Goal: Task Accomplishment & Management: Complete application form

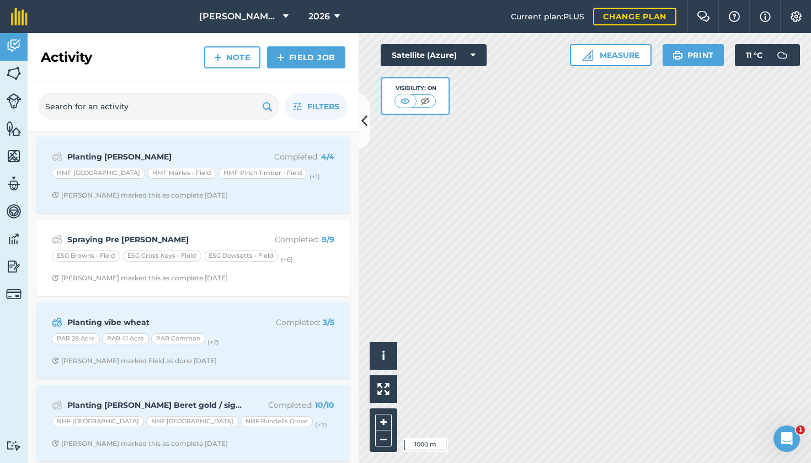
scroll to position [62, 0]
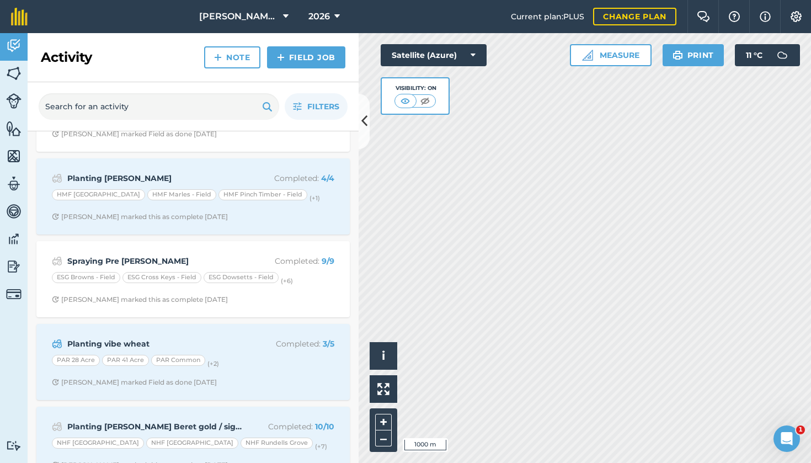
click at [276, 12] on span "[PERSON_NAME] Hayleys Partnership" at bounding box center [238, 16] width 79 height 13
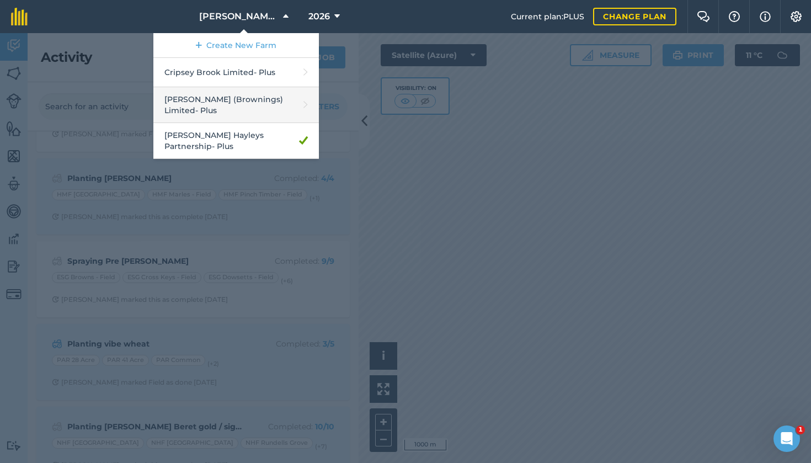
click at [230, 100] on link "[PERSON_NAME] (Brownings) Limited - Plus" at bounding box center [236, 105] width 166 height 36
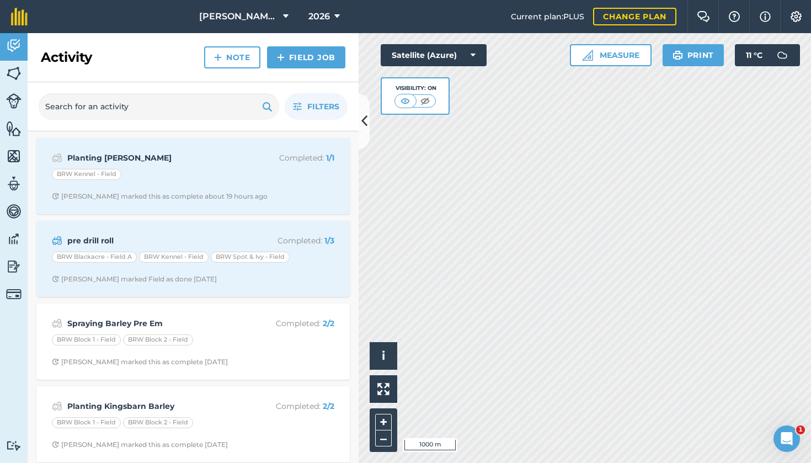
click at [297, 57] on link "Field Job" at bounding box center [306, 57] width 78 height 22
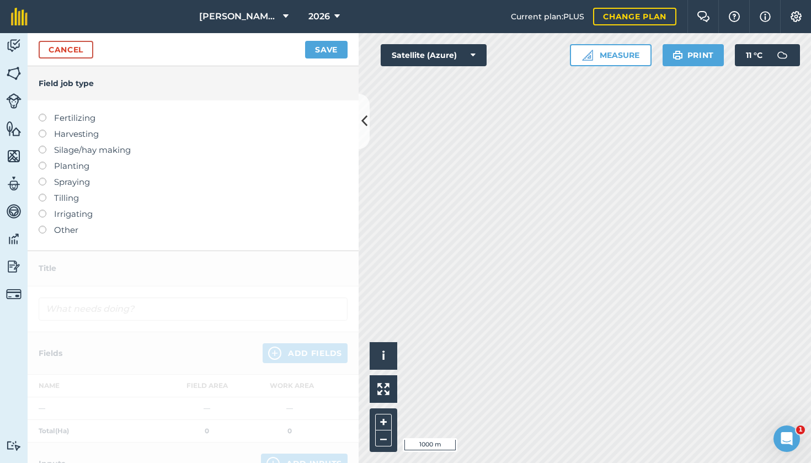
click at [38, 182] on div "Fertilizing Harvesting Silage/hay making Planting Spraying Tilling Irrigating O…" at bounding box center [193, 175] width 331 height 150
click at [42, 178] on label at bounding box center [46, 178] width 15 height 0
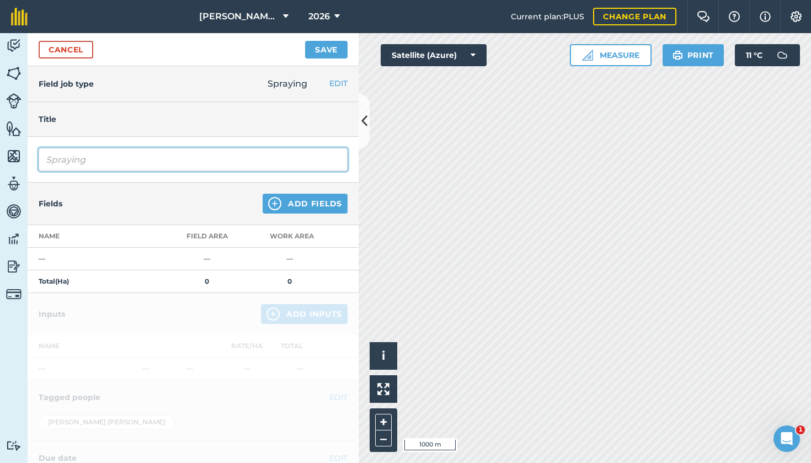
click at [122, 164] on input "Spraying" at bounding box center [193, 159] width 309 height 23
type input "Spraying Roundup pre Drilling"
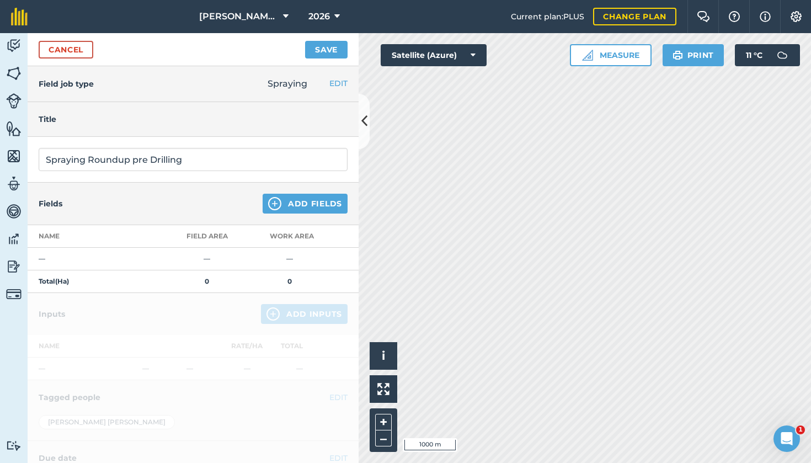
click at [317, 203] on button "Add Fields" at bounding box center [305, 204] width 85 height 20
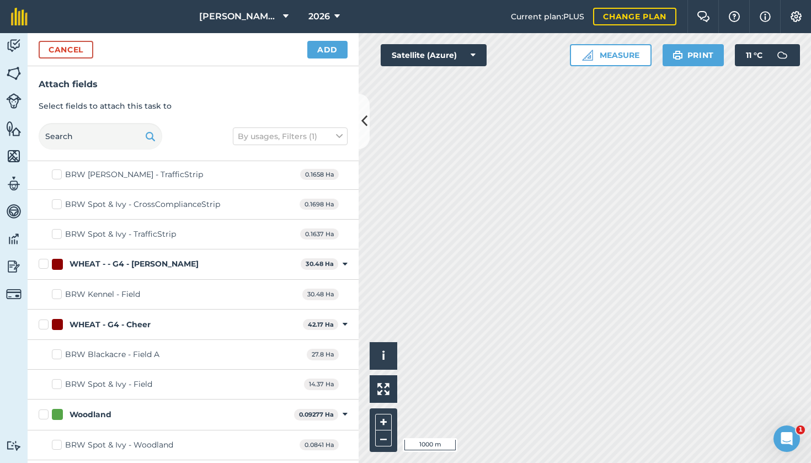
scroll to position [1473, 0]
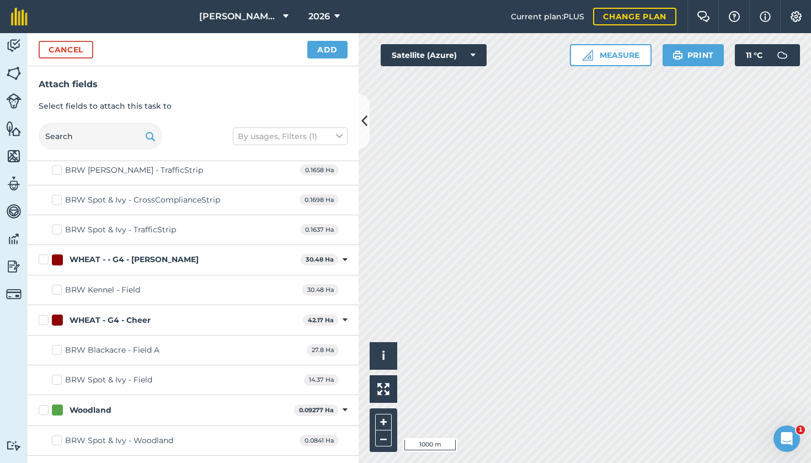
click at [54, 344] on label "BRW Blackacre - Field A" at bounding box center [106, 350] width 108 height 12
click at [54, 344] on input "BRW Blackacre - Field A" at bounding box center [55, 347] width 7 height 7
checkbox input "true"
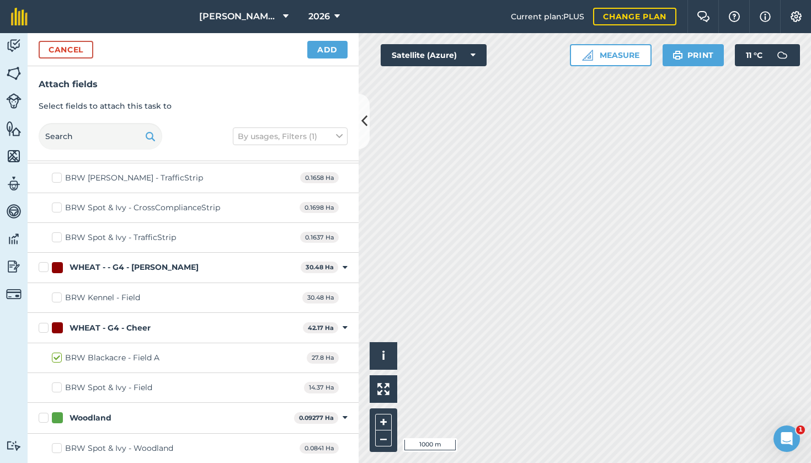
scroll to position [1461, 0]
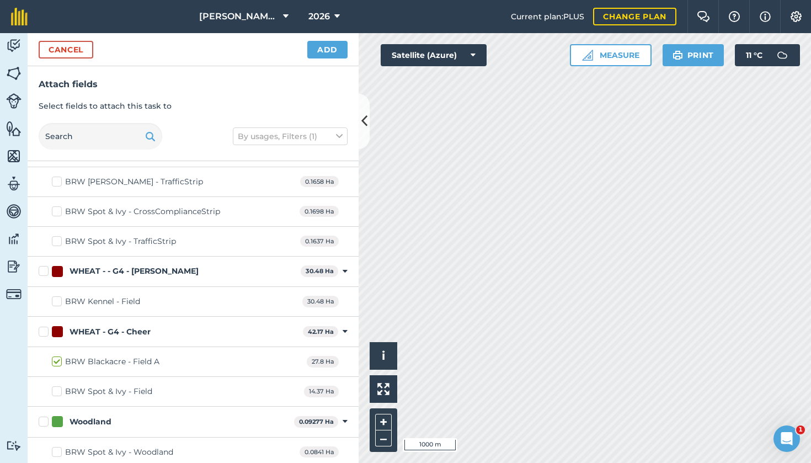
click at [74, 60] on div "Cancel Add" at bounding box center [193, 49] width 331 height 33
click at [82, 43] on button "Cancel" at bounding box center [66, 50] width 55 height 18
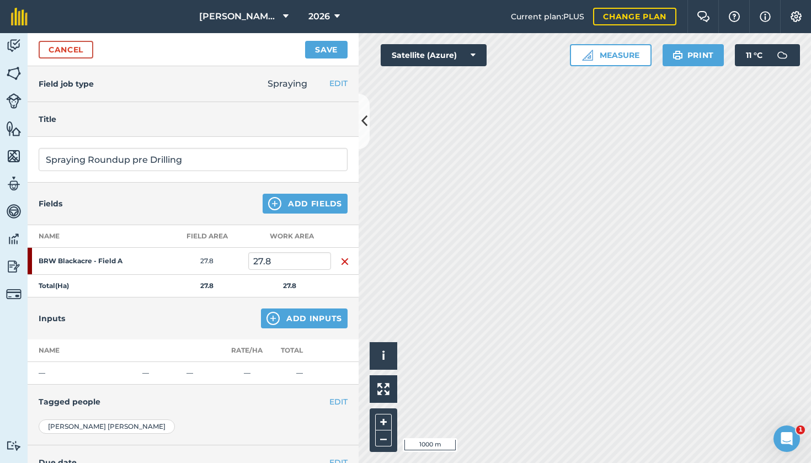
click at [18, 72] on img at bounding box center [13, 73] width 15 height 17
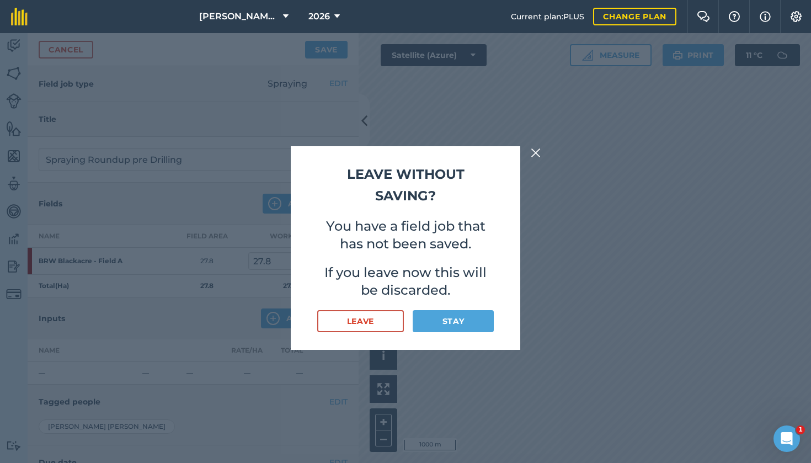
click at [377, 329] on button "Leave" at bounding box center [360, 321] width 87 height 22
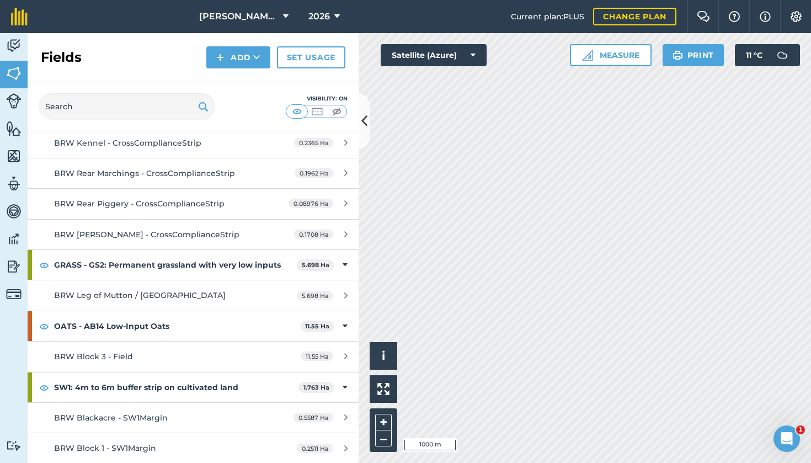
scroll to position [993, 0]
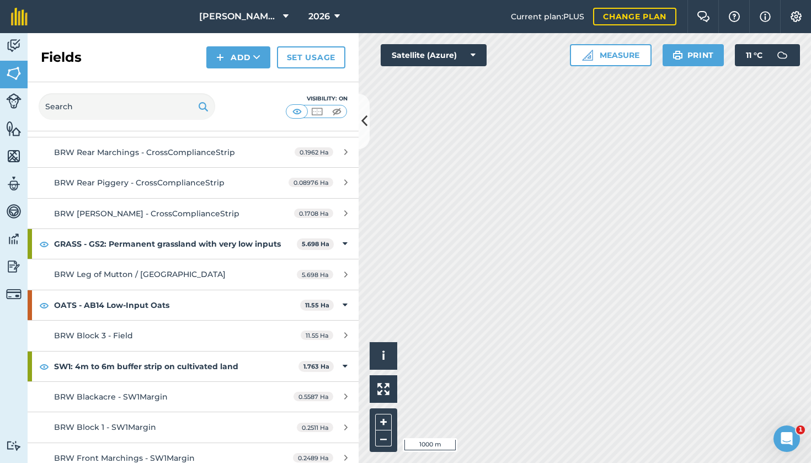
click at [173, 334] on link "BRW Block 3 - Field 11.55 Ha" at bounding box center [193, 336] width 331 height 30
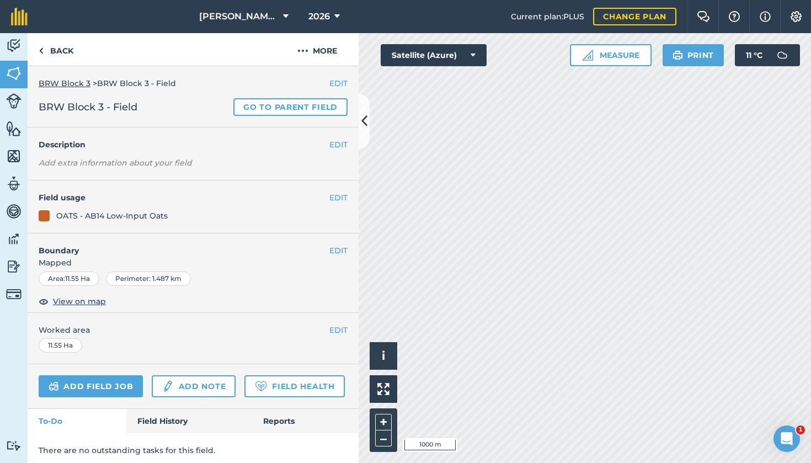
click at [337, 201] on button "EDIT" at bounding box center [338, 197] width 18 height 12
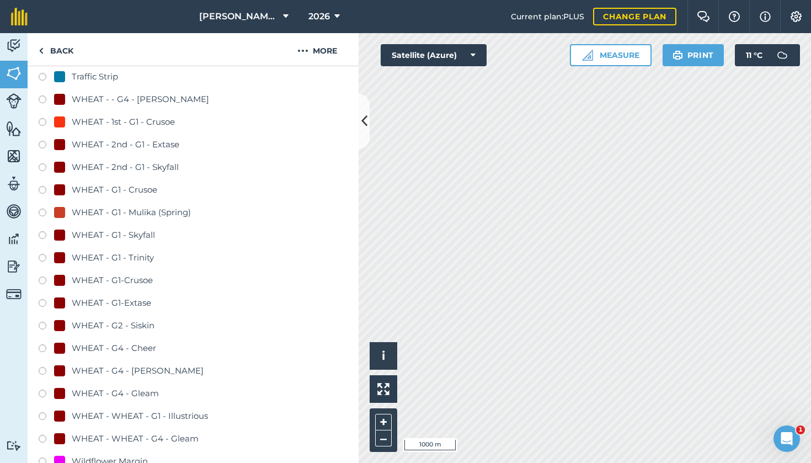
scroll to position [648, 0]
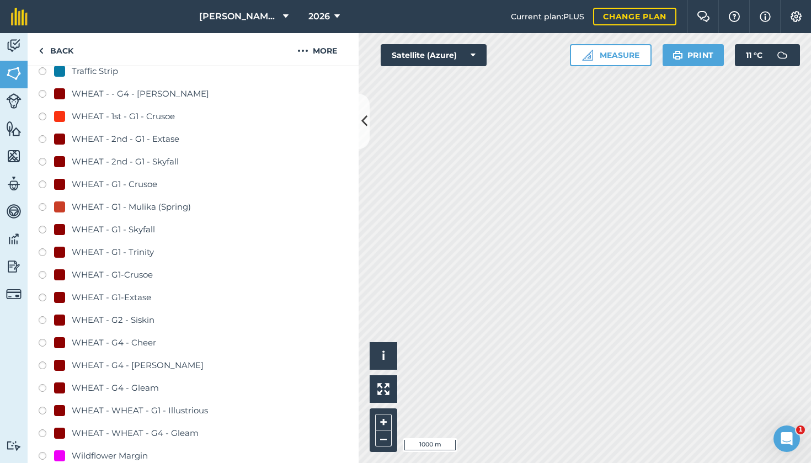
click at [47, 343] on label at bounding box center [46, 344] width 15 height 11
radio input "true"
radio input "false"
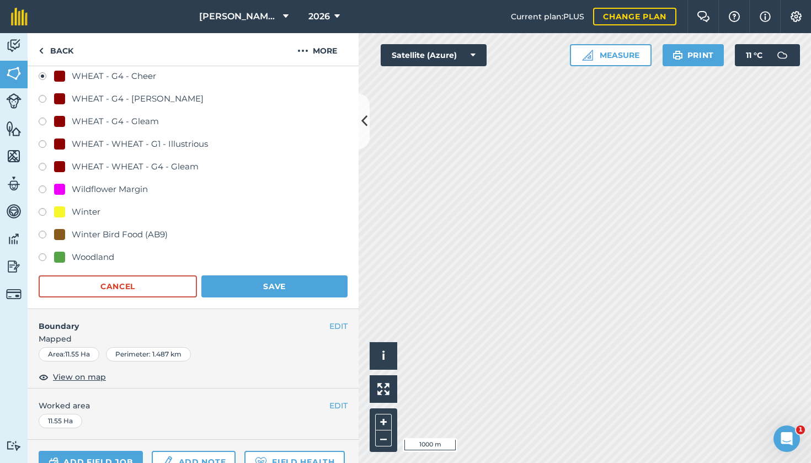
scroll to position [938, 0]
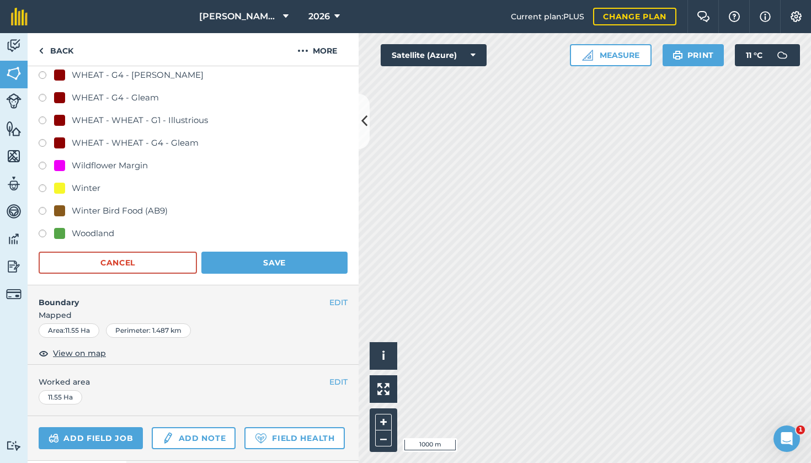
click at [263, 267] on button "Save" at bounding box center [274, 263] width 146 height 22
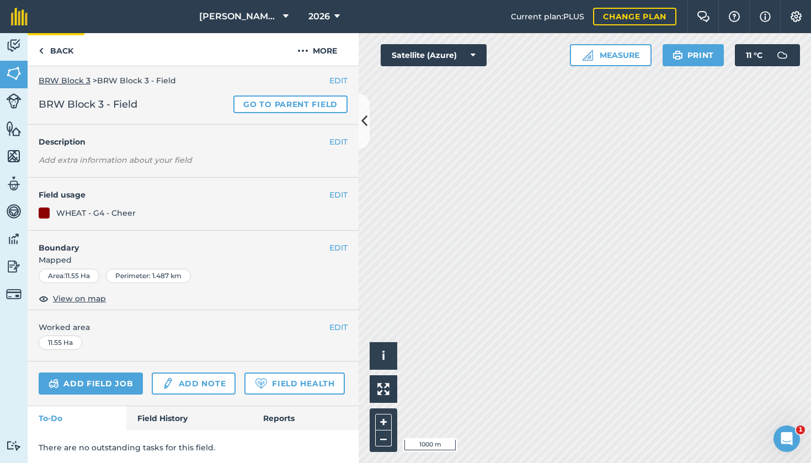
click at [62, 49] on link "Back" at bounding box center [56, 49] width 57 height 33
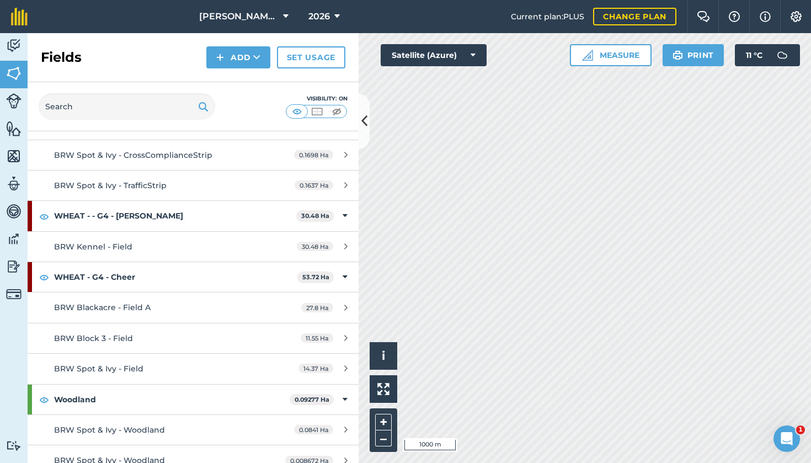
scroll to position [1510, 0]
click at [117, 364] on span "BRW Spot & Ivy - Field" at bounding box center [98, 369] width 89 height 10
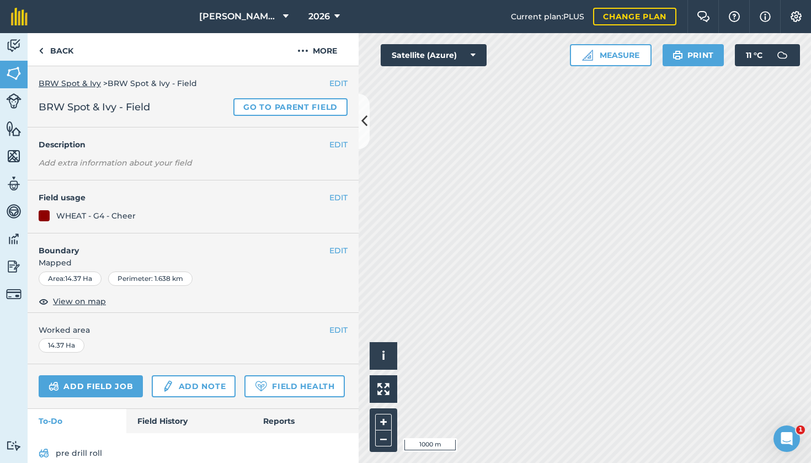
click at [332, 193] on button "EDIT" at bounding box center [338, 197] width 18 height 12
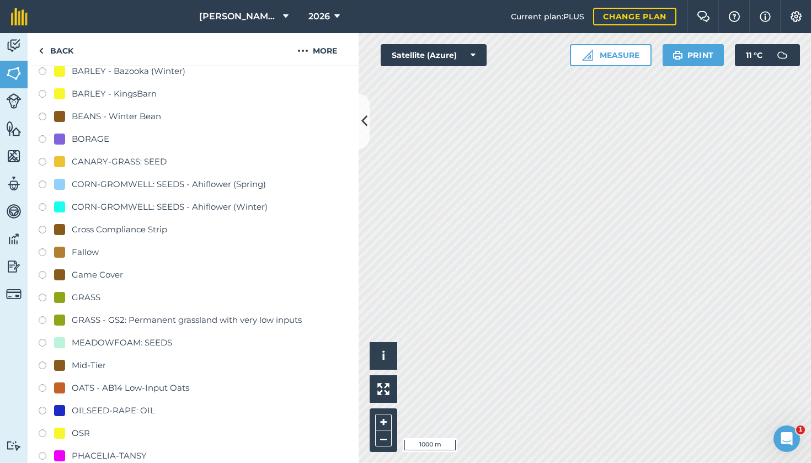
scroll to position [222, 0]
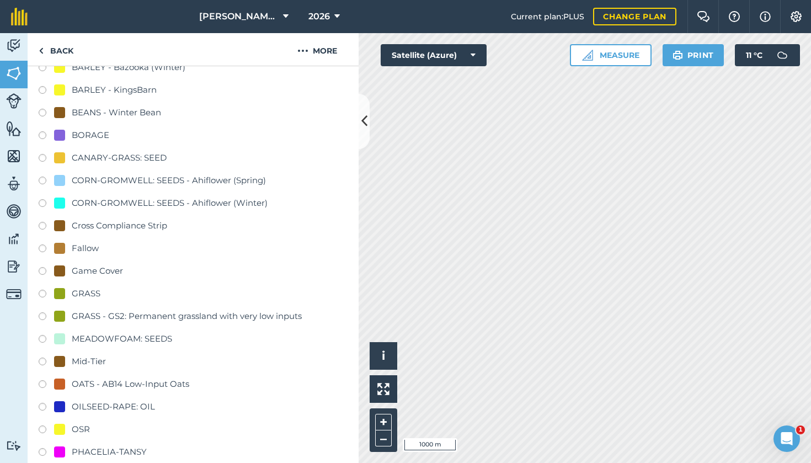
click at [46, 381] on label at bounding box center [46, 385] width 15 height 11
radio input "true"
radio input "false"
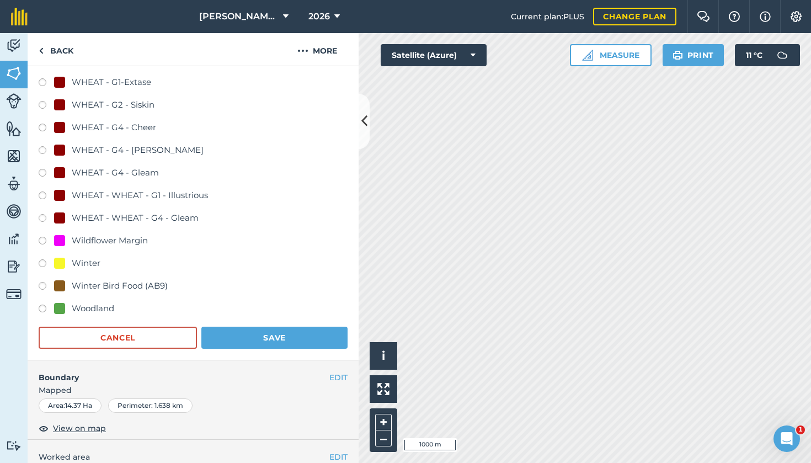
scroll to position [983, 0]
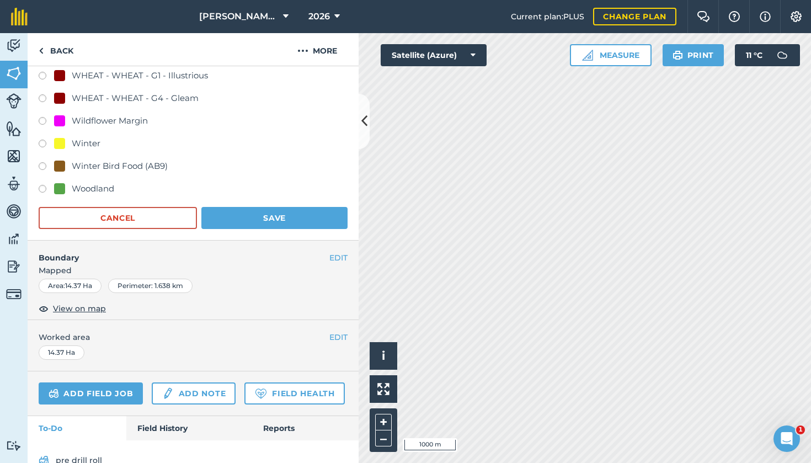
click at [292, 221] on button "Save" at bounding box center [274, 218] width 146 height 22
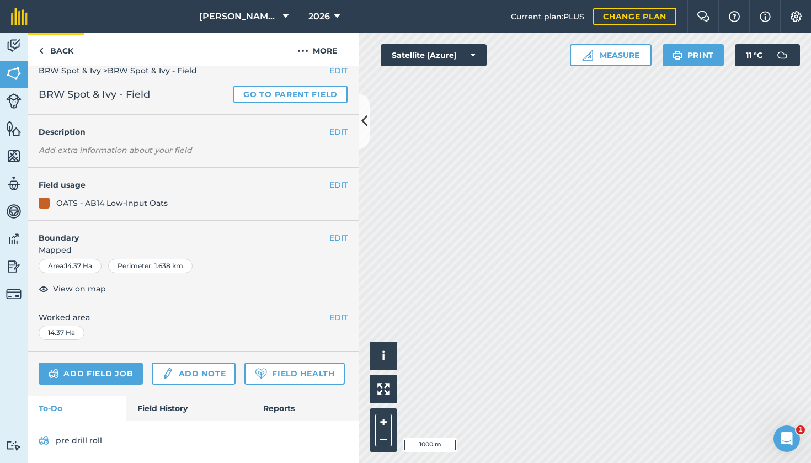
click at [60, 52] on link "Back" at bounding box center [56, 49] width 57 height 33
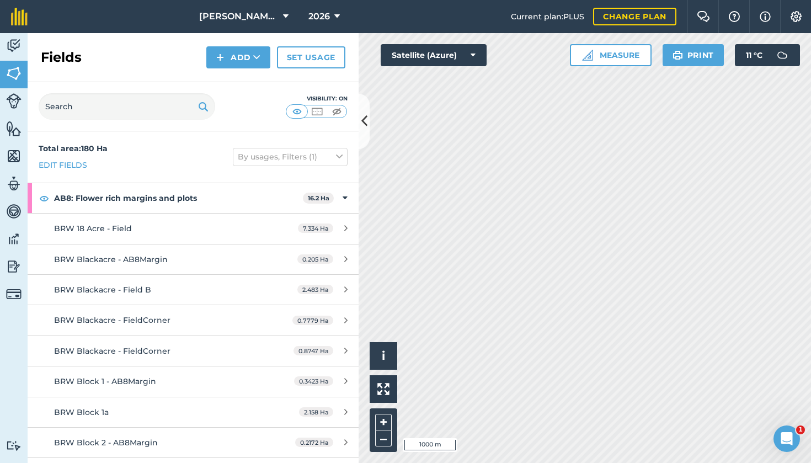
click at [15, 42] on img at bounding box center [13, 46] width 15 height 17
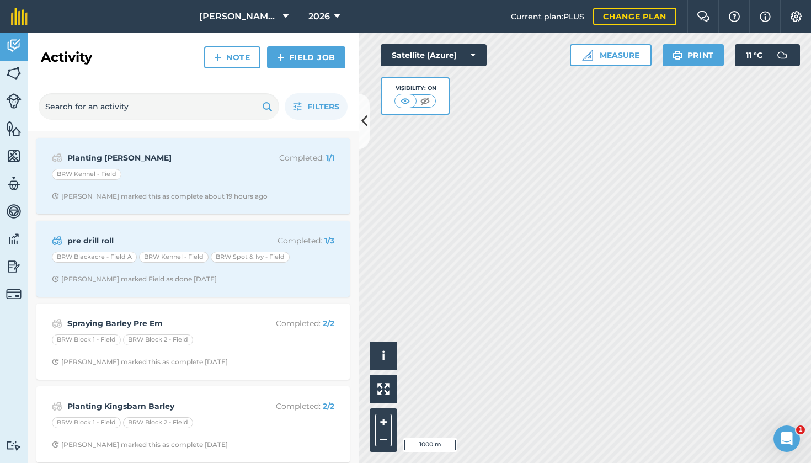
click at [293, 54] on link "Field Job" at bounding box center [306, 57] width 78 height 22
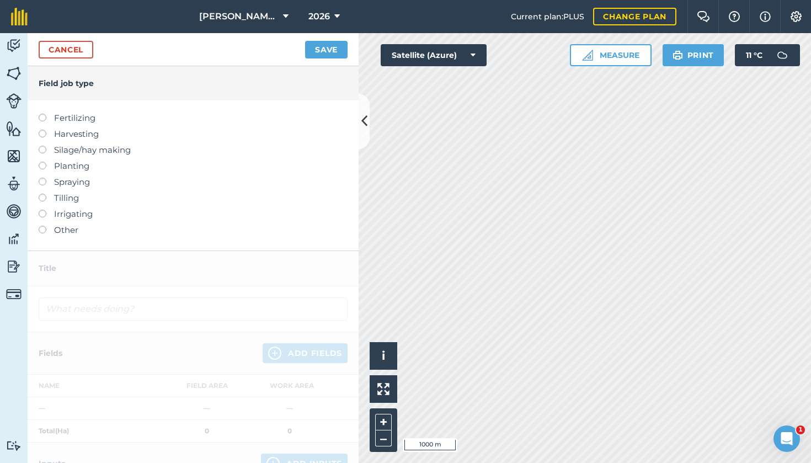
click at [49, 183] on label "Spraying" at bounding box center [193, 181] width 309 height 13
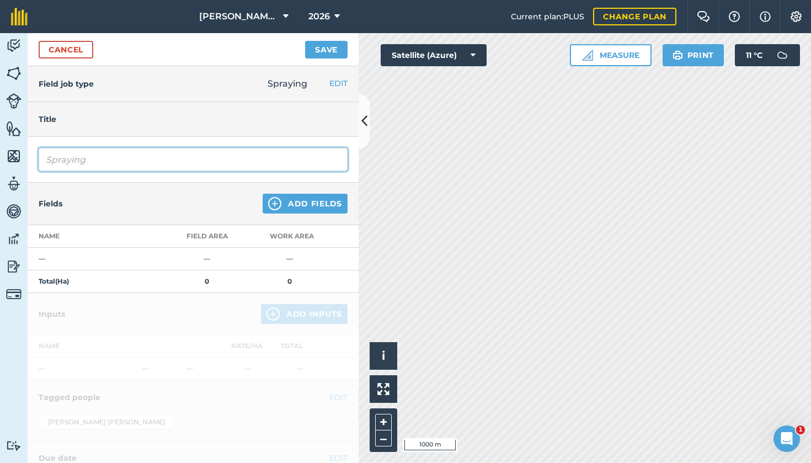
click at [105, 165] on input "Spraying" at bounding box center [193, 159] width 309 height 23
type input "Spraying Roundup pre drilling"
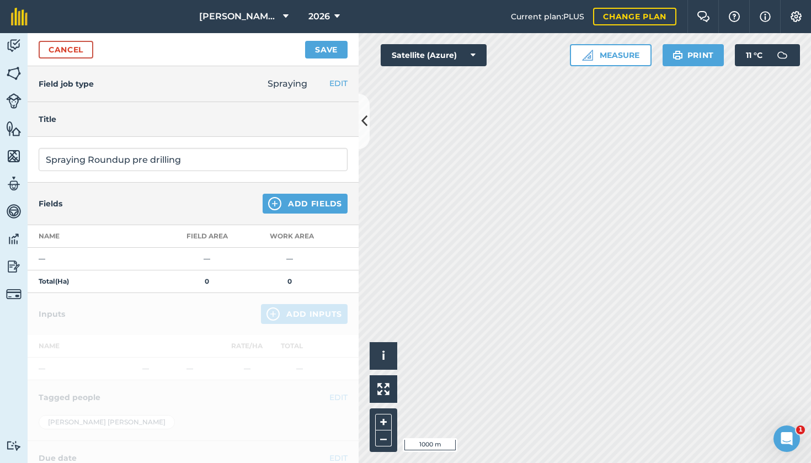
click at [285, 199] on button "Add Fields" at bounding box center [305, 204] width 85 height 20
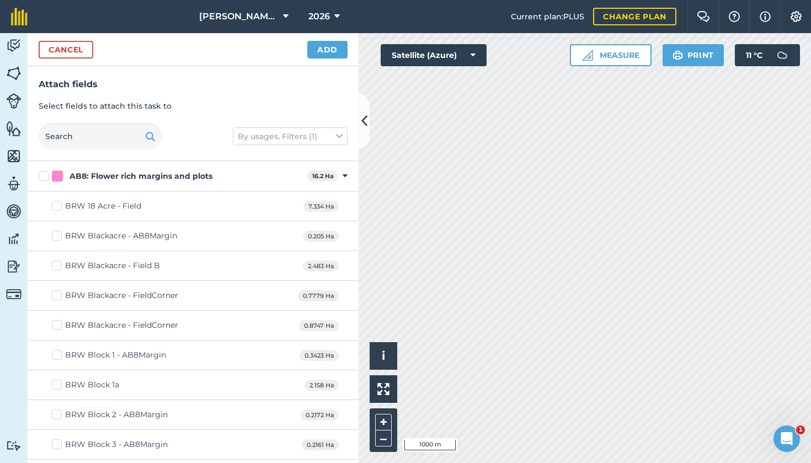
click at [285, 199] on div "BRW 18 Acre - Field 7.334 Ha" at bounding box center [193, 206] width 331 height 30
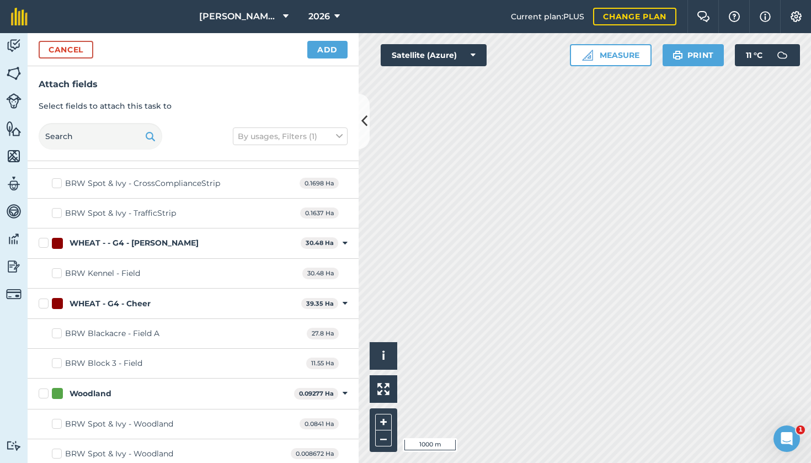
scroll to position [1492, 0]
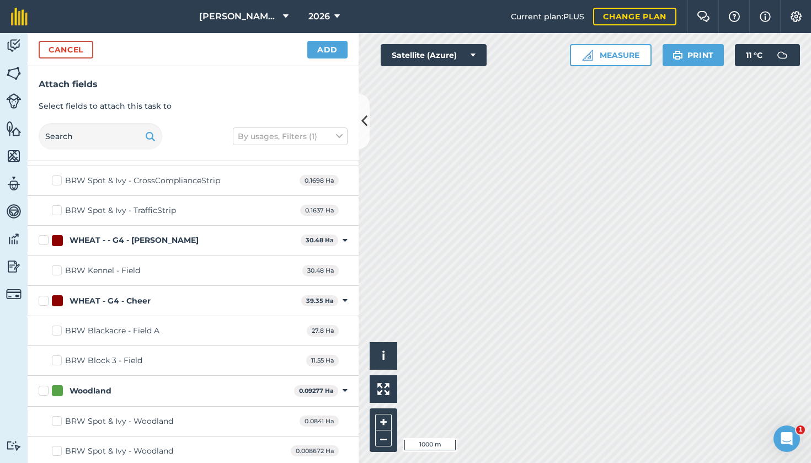
click at [47, 295] on label "WHEAT - G4 - Cheer" at bounding box center [168, 301] width 258 height 12
click at [46, 295] on input "WHEAT - G4 - Cheer" at bounding box center [42, 298] width 7 height 7
checkbox input "true"
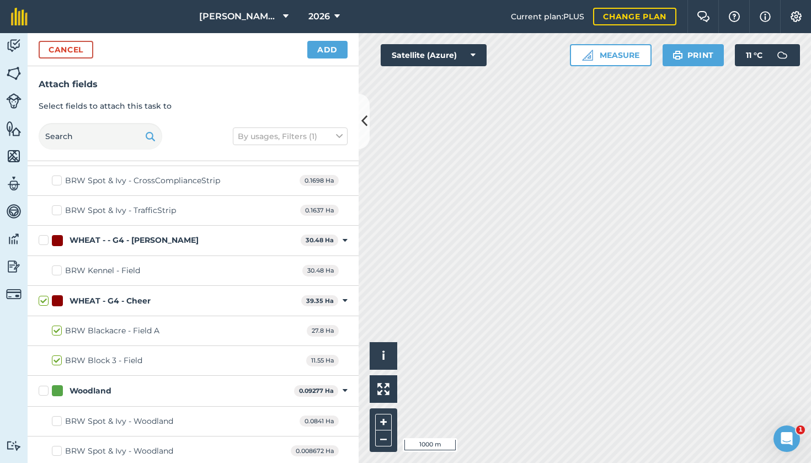
click at [331, 55] on button "Add" at bounding box center [327, 50] width 40 height 18
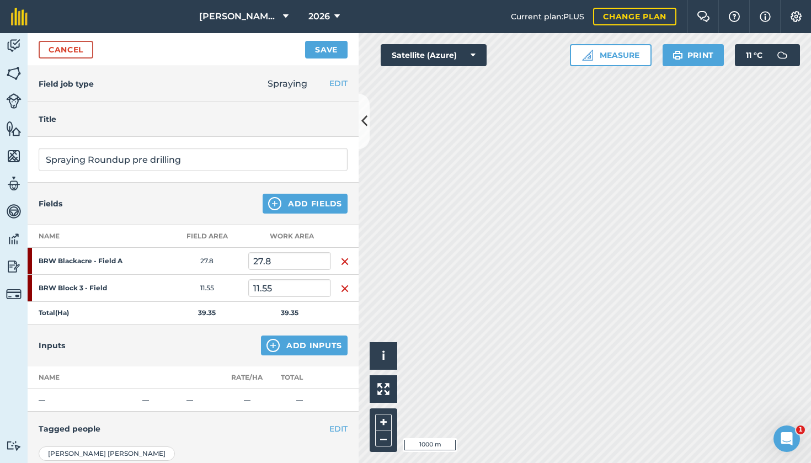
click at [282, 354] on button "Add Inputs" at bounding box center [304, 345] width 87 height 20
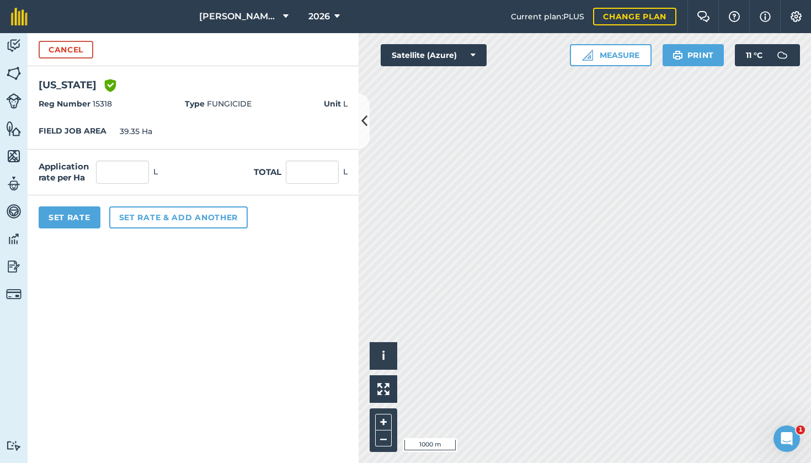
click at [68, 46] on button "Cancel" at bounding box center [66, 50] width 55 height 18
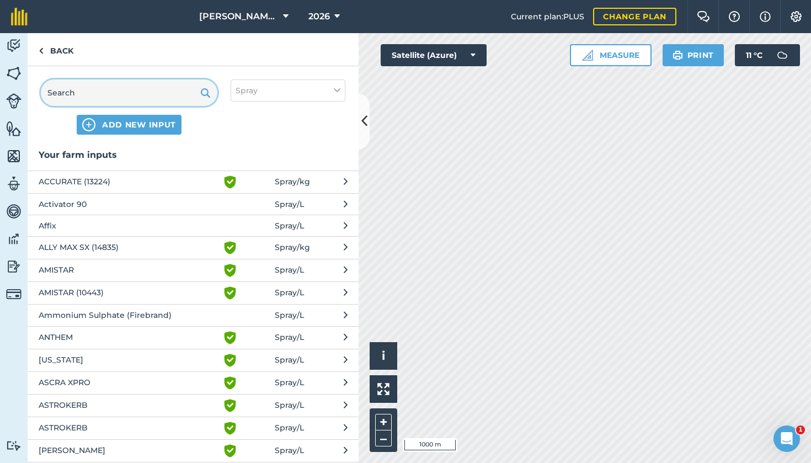
click at [122, 97] on input "text" at bounding box center [129, 92] width 177 height 26
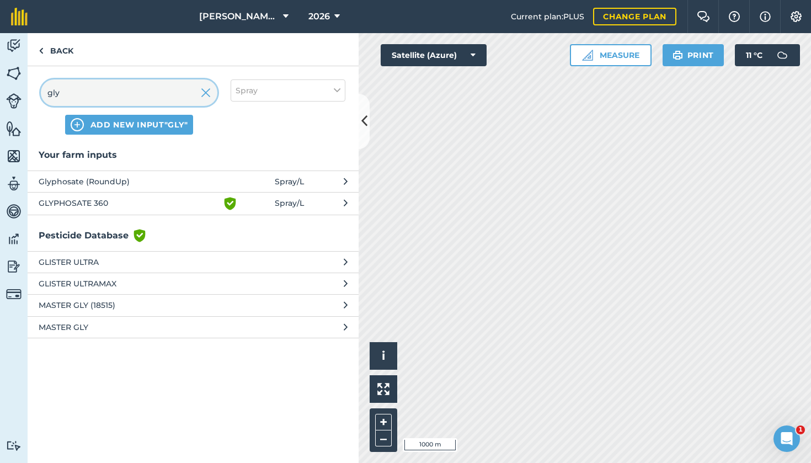
type input "gly"
click at [68, 202] on span "GLYPHOSATE 360" at bounding box center [129, 203] width 180 height 13
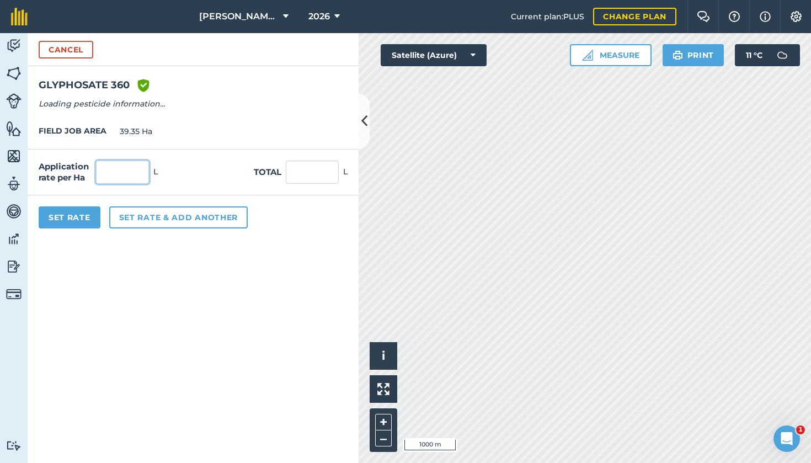
click at [123, 171] on input "text" at bounding box center [122, 172] width 53 height 23
type input "2.5"
type input "98.375"
click at [306, 169] on input "98.375" at bounding box center [312, 172] width 53 height 23
click at [202, 224] on button "Set rate & add another" at bounding box center [178, 217] width 138 height 22
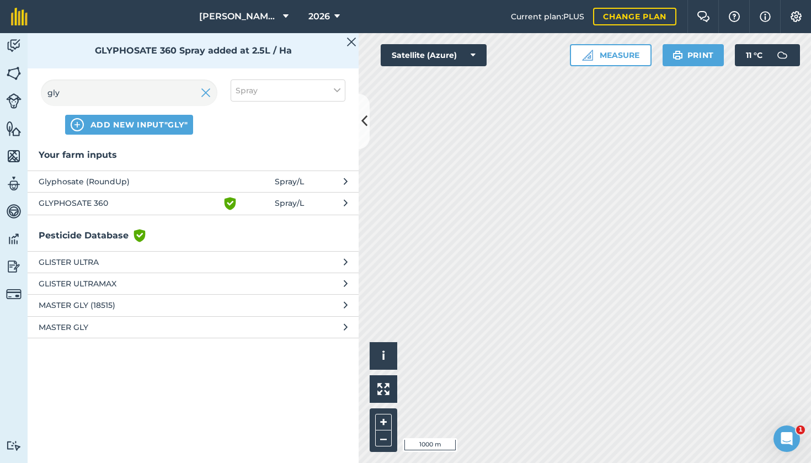
click at [208, 97] on img at bounding box center [206, 92] width 10 height 13
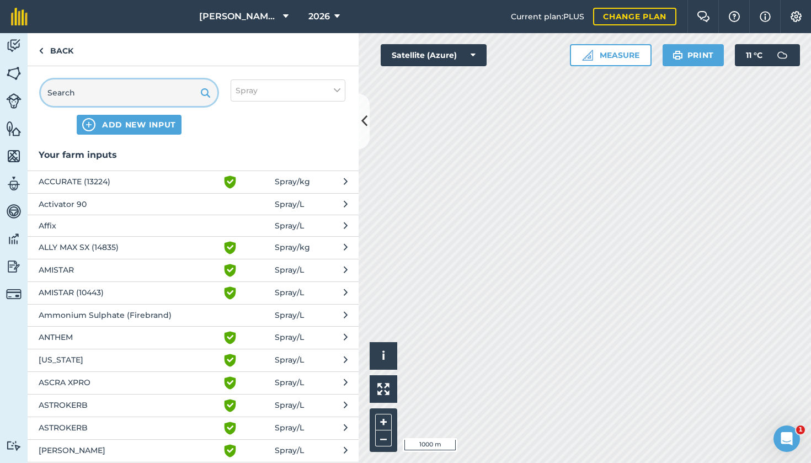
click at [183, 93] on input "text" at bounding box center [129, 92] width 177 height 26
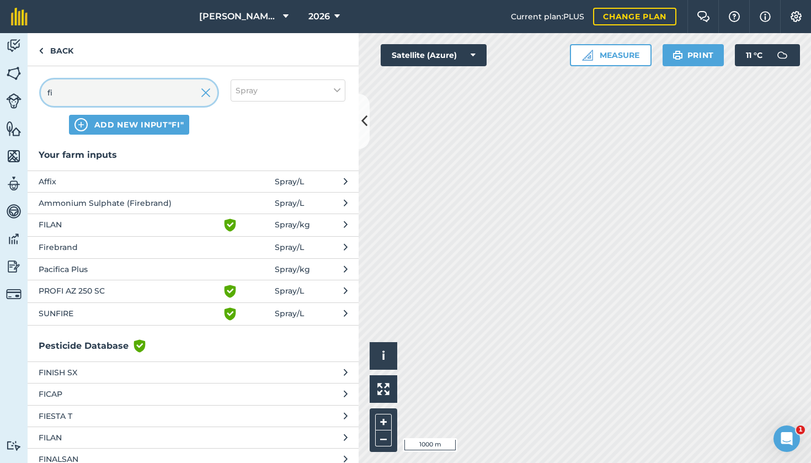
type input "fi"
click at [52, 243] on span "Firebrand" at bounding box center [129, 247] width 180 height 12
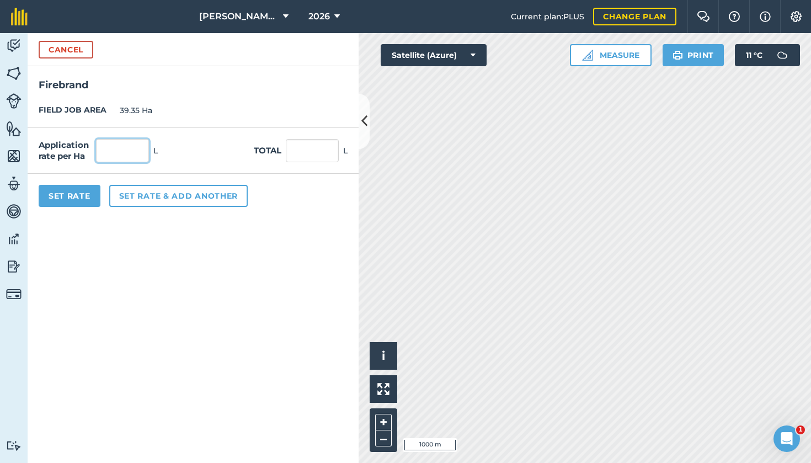
click at [126, 157] on input "text" at bounding box center [122, 150] width 53 height 23
type input ".75"
click at [136, 194] on button "Set rate & add another" at bounding box center [178, 196] width 138 height 22
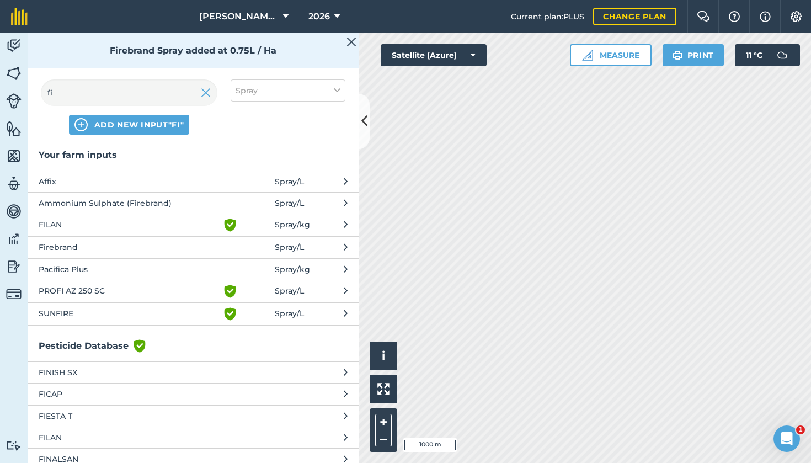
click at [308, 92] on button "Spray" at bounding box center [288, 90] width 115 height 22
click at [276, 198] on label "Other" at bounding box center [288, 196] width 105 height 12
click at [243, 198] on input "Other" at bounding box center [239, 193] width 7 height 7
checkbox input "true"
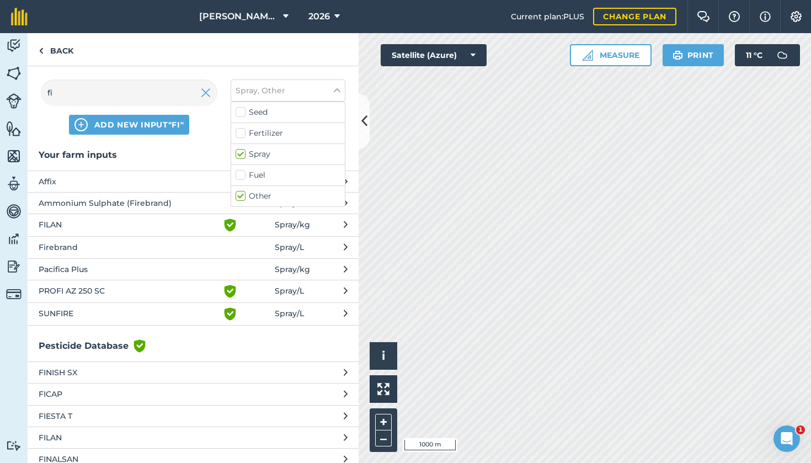
click at [210, 94] on img at bounding box center [206, 92] width 10 height 13
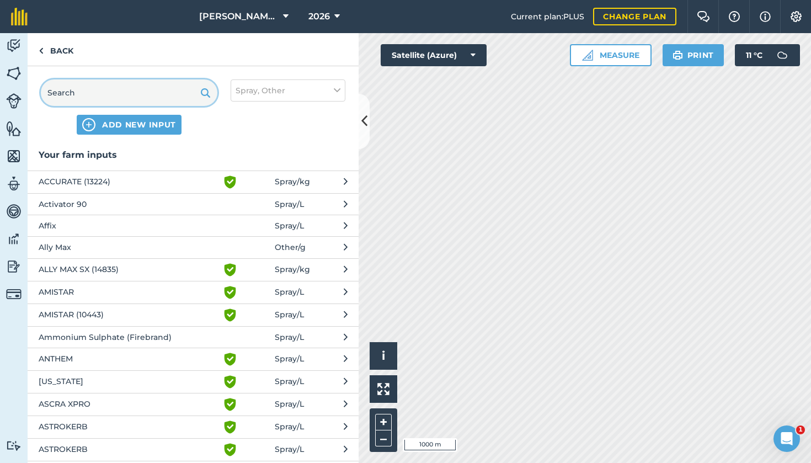
click at [96, 98] on input "text" at bounding box center [129, 92] width 177 height 26
type input "sp"
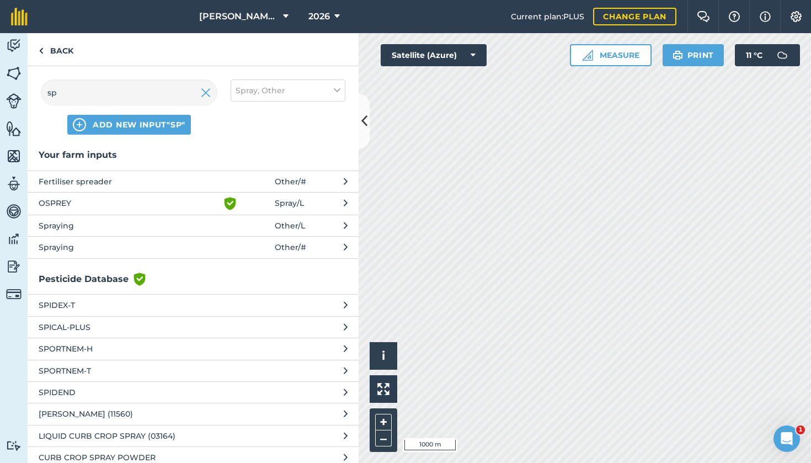
click at [63, 221] on span "Spraying" at bounding box center [129, 226] width 180 height 12
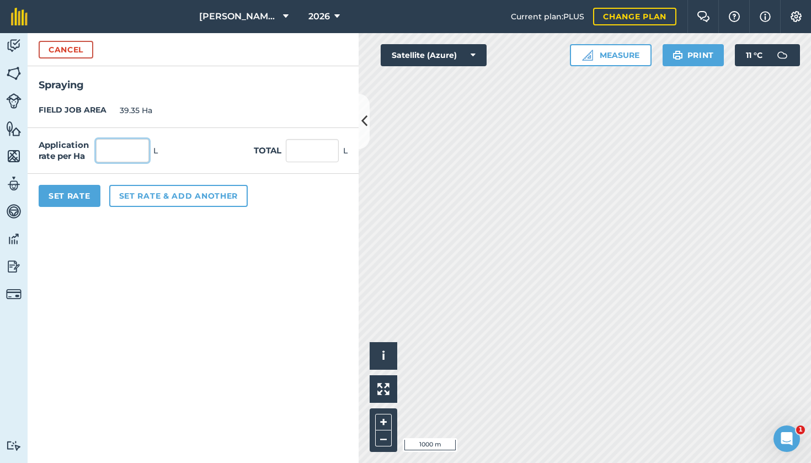
click at [121, 152] on input "text" at bounding box center [122, 150] width 53 height 23
type input "1"
type input "39.35"
click at [88, 199] on button "Set Rate" at bounding box center [70, 196] width 62 height 22
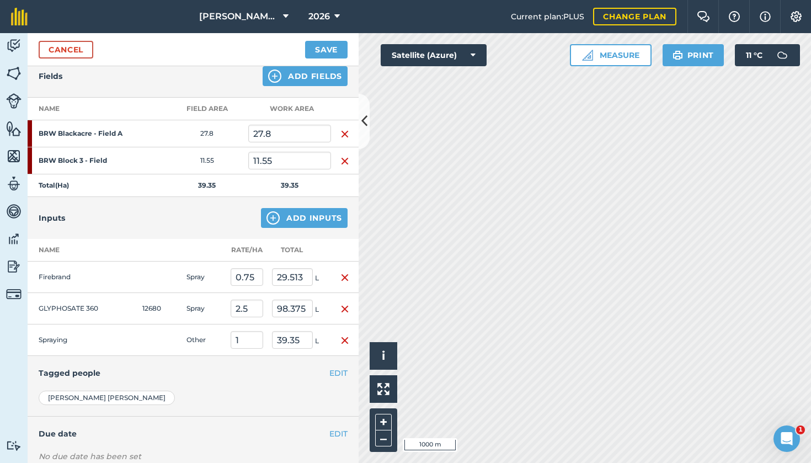
scroll to position [128, 0]
click at [340, 372] on button "EDIT" at bounding box center [338, 372] width 18 height 12
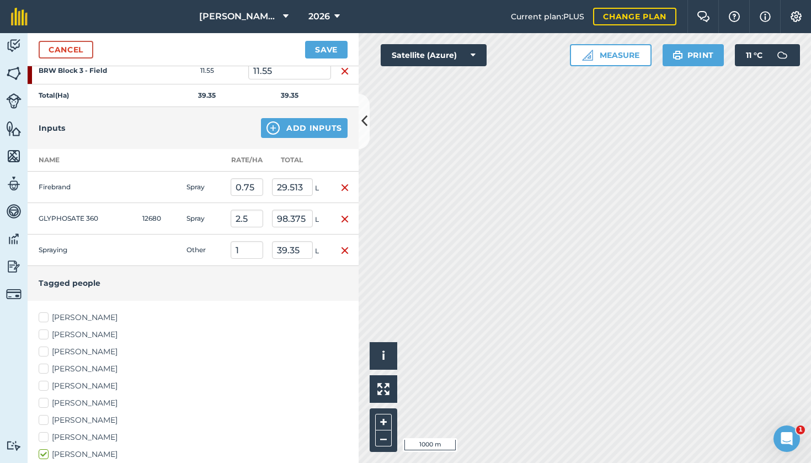
scroll to position [265, 0]
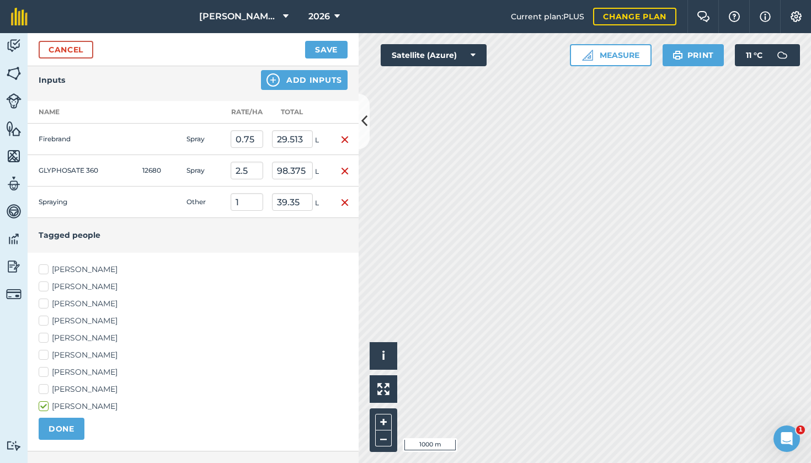
click at [47, 269] on label "Angus Parrish" at bounding box center [193, 270] width 309 height 12
click at [46, 269] on input "Angus Parrish" at bounding box center [42, 267] width 7 height 7
checkbox input "true"
click at [45, 286] on label "Edward Padfield" at bounding box center [193, 287] width 309 height 12
click at [45, 286] on input "Edward Padfield" at bounding box center [42, 284] width 7 height 7
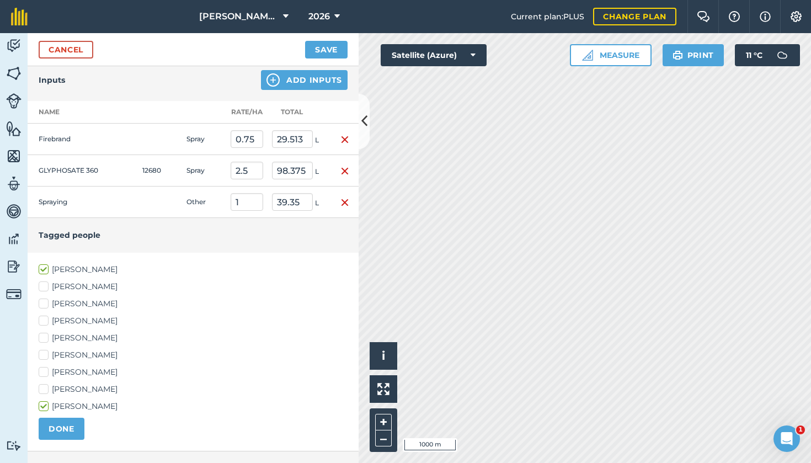
checkbox input "true"
click at [47, 339] on label "Ian Padfield" at bounding box center [193, 338] width 309 height 12
click at [46, 339] on input "Ian Padfield" at bounding box center [42, 335] width 7 height 7
checkbox input "true"
click at [46, 351] on label "James Padfield" at bounding box center [193, 355] width 309 height 12
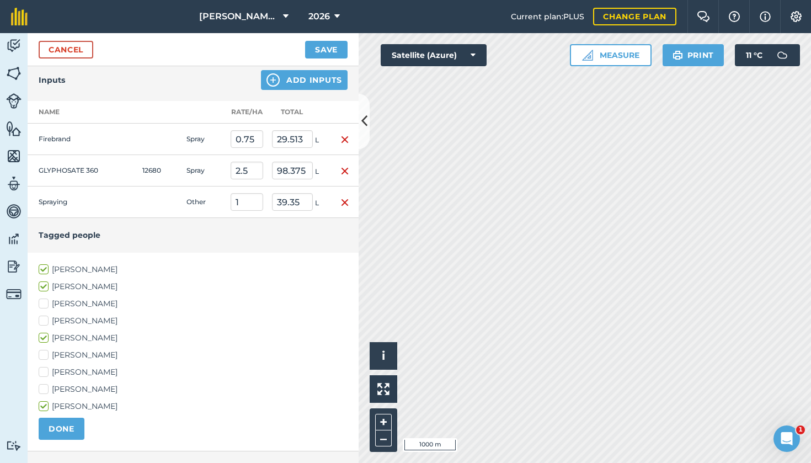
click at [46, 351] on input "James Padfield" at bounding box center [42, 352] width 7 height 7
checkbox input "true"
click at [48, 373] on label "Josh Gregg" at bounding box center [193, 372] width 309 height 12
click at [46, 373] on input "Josh Gregg" at bounding box center [42, 369] width 7 height 7
checkbox input "true"
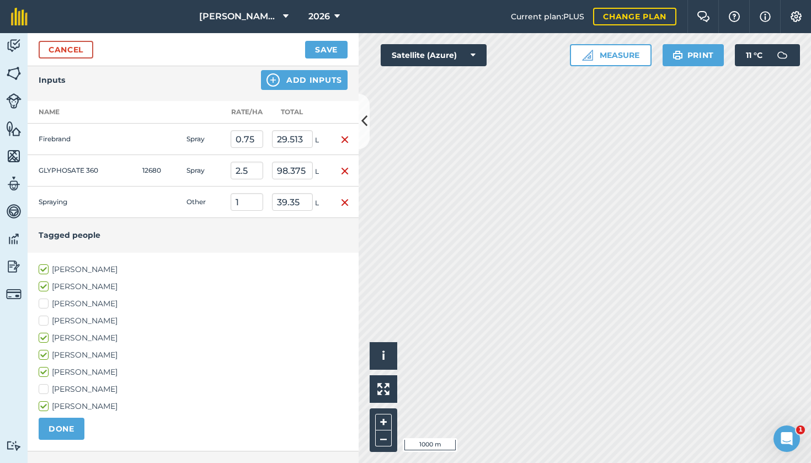
click at [63, 424] on button "DONE" at bounding box center [62, 429] width 46 height 22
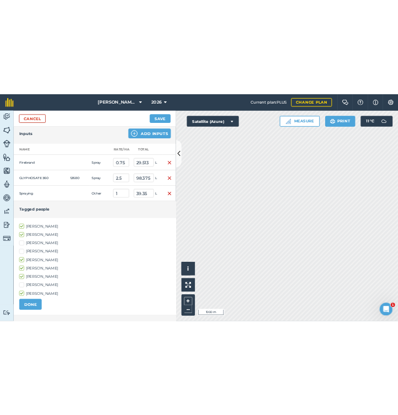
scroll to position [210, 0]
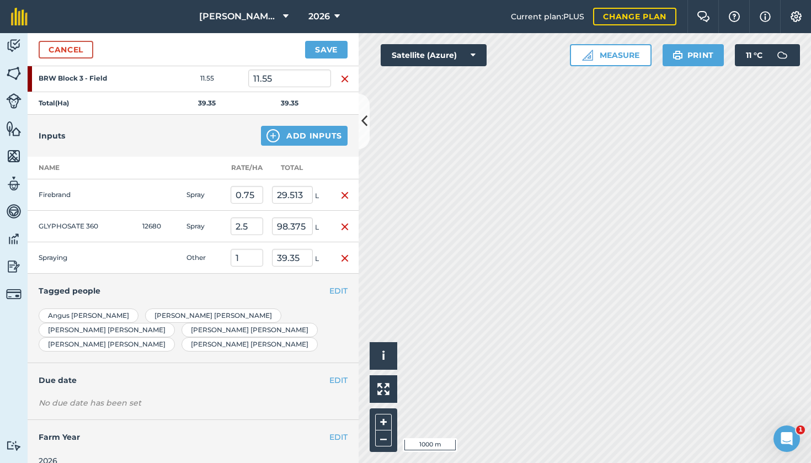
click at [331, 50] on button "Save" at bounding box center [326, 50] width 42 height 18
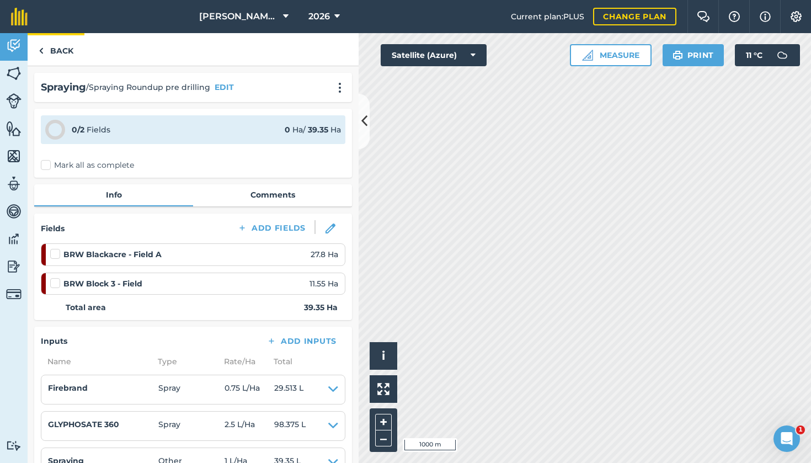
click at [65, 57] on link "Back" at bounding box center [56, 49] width 57 height 33
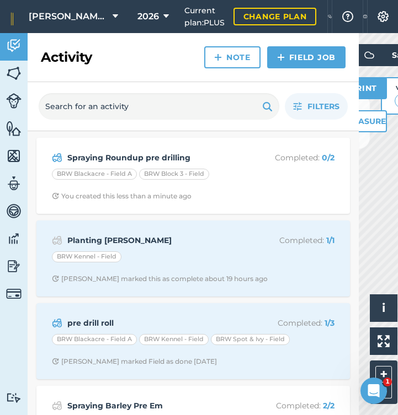
click at [296, 55] on link "Field Job" at bounding box center [306, 57] width 78 height 22
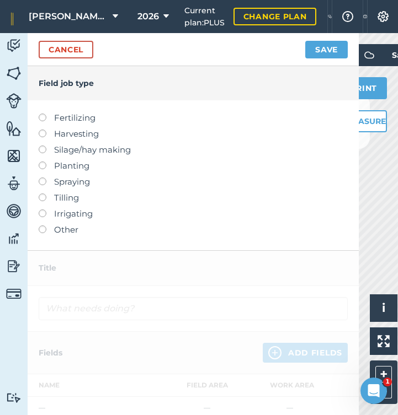
click at [42, 178] on label at bounding box center [46, 178] width 15 height 0
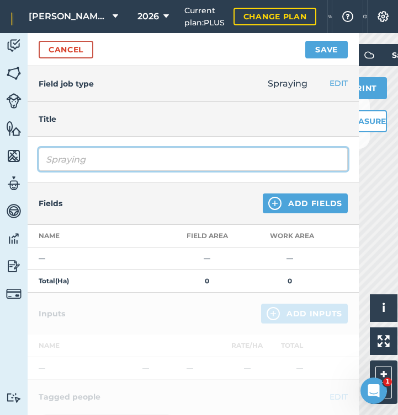
click at [108, 163] on input "Spraying" at bounding box center [193, 159] width 309 height 23
type input "Spraying Pre em Luxinum Plus"
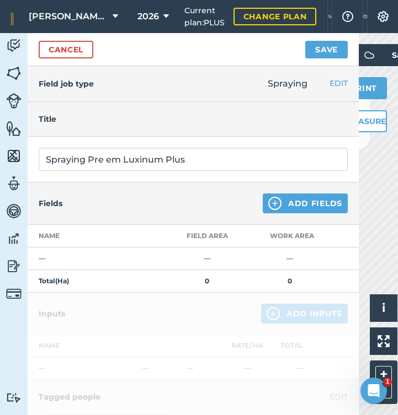
click at [285, 212] on button "Add Fields" at bounding box center [305, 204] width 85 height 20
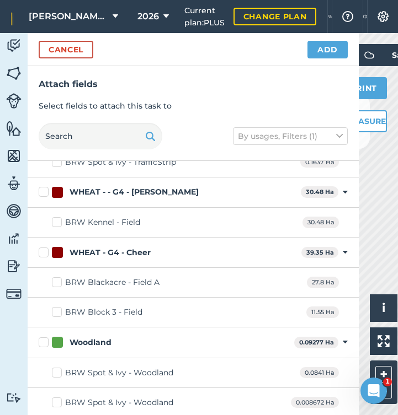
scroll to position [1539, 0]
click at [47, 250] on label "WHEAT - G4 - Cheer" at bounding box center [168, 254] width 258 height 12
click at [46, 250] on input "WHEAT - G4 - Cheer" at bounding box center [42, 251] width 7 height 7
checkbox input "true"
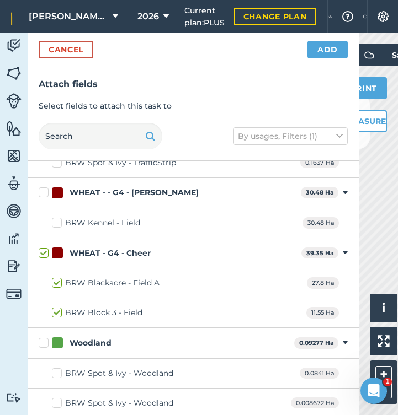
checkbox input "true"
click at [329, 50] on button "Add" at bounding box center [327, 50] width 40 height 18
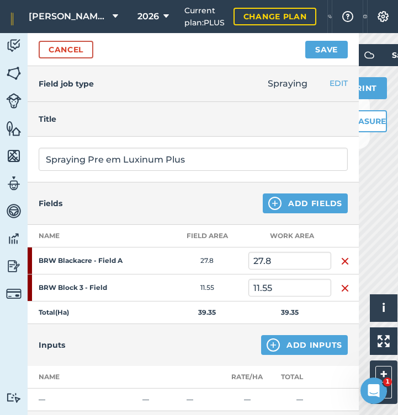
click at [302, 341] on button "Add Inputs" at bounding box center [304, 345] width 87 height 20
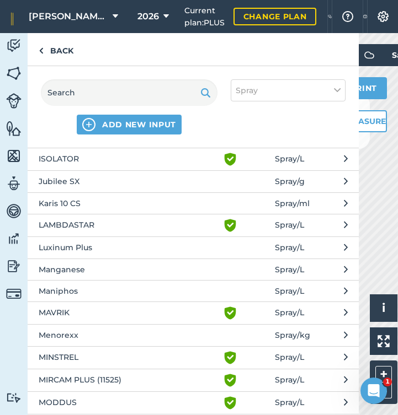
scroll to position [1249, 0]
click at [77, 247] on span "Luxinum Plus" at bounding box center [129, 247] width 180 height 12
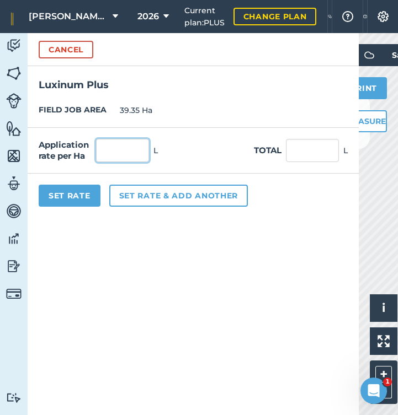
click at [136, 148] on input "text" at bounding box center [122, 150] width 53 height 23
type input "0.7"
type input "27.545"
click at [152, 197] on button "Set rate & add another" at bounding box center [178, 196] width 138 height 22
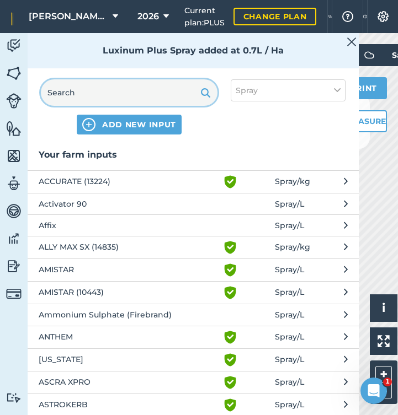
click at [109, 89] on input "text" at bounding box center [129, 92] width 177 height 26
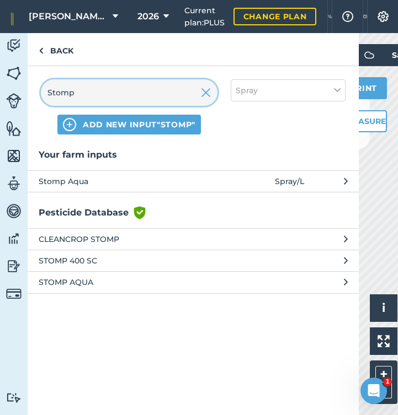
type input "Stomp"
click at [44, 184] on span "Stomp Aqua" at bounding box center [129, 181] width 180 height 12
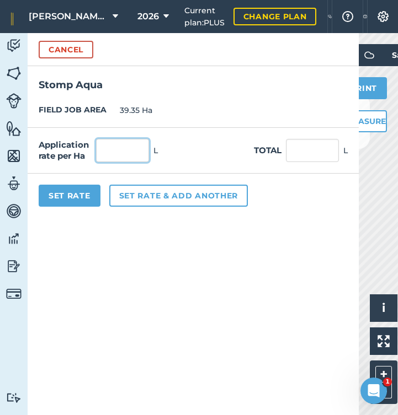
click at [127, 155] on input "text" at bounding box center [122, 150] width 53 height 23
type input "2"
type input "78.7"
click at [147, 194] on button "Set rate & add another" at bounding box center [178, 196] width 138 height 22
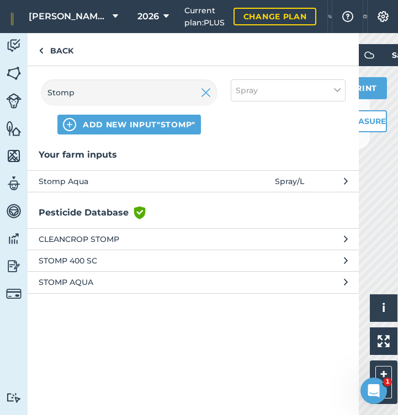
click at [205, 95] on img at bounding box center [206, 92] width 10 height 13
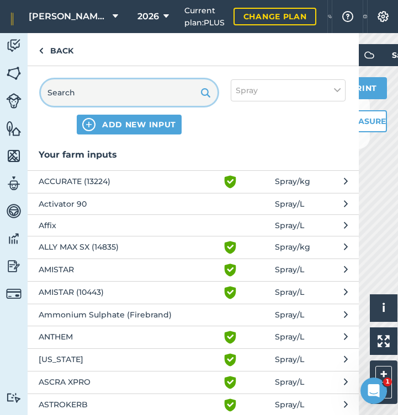
click at [167, 93] on input "text" at bounding box center [129, 92] width 177 height 26
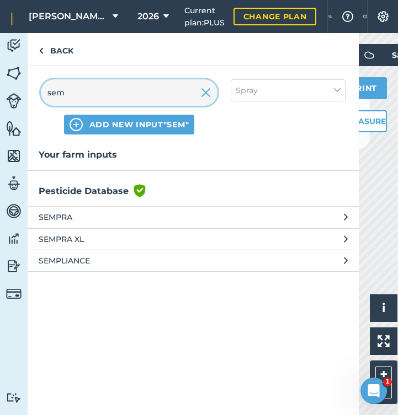
type input "sem"
click at [59, 237] on span "SEMPRA XL" at bounding box center [129, 239] width 180 height 12
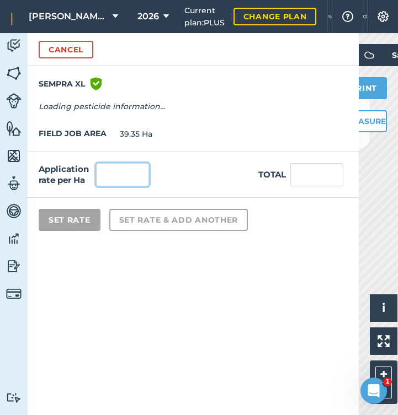
click at [109, 171] on input "text" at bounding box center [122, 174] width 53 height 23
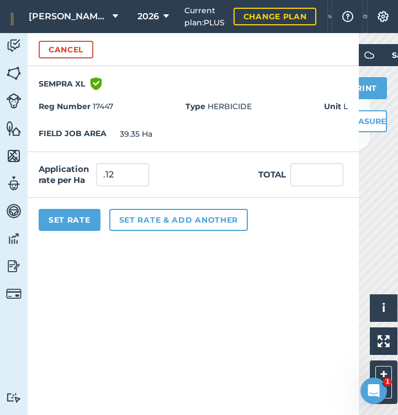
type input "0.12"
type input "4.722"
click at [135, 215] on button "Set rate & add another" at bounding box center [178, 220] width 138 height 22
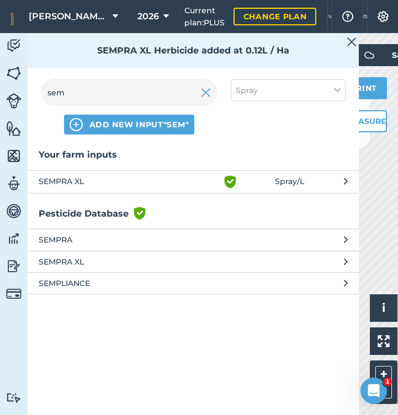
click at [205, 95] on img at bounding box center [206, 92] width 10 height 13
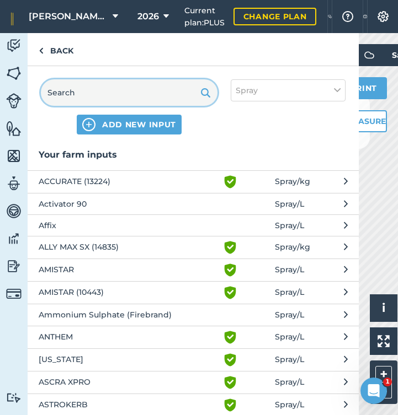
click at [157, 94] on input "text" at bounding box center [129, 92] width 177 height 26
click at [338, 87] on icon at bounding box center [337, 90] width 7 height 12
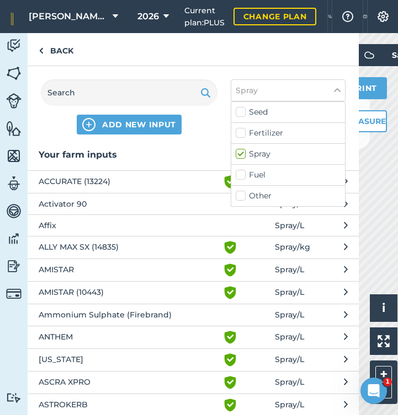
click at [246, 182] on div "Fuel" at bounding box center [288, 175] width 114 height 21
click at [243, 191] on label "Other" at bounding box center [288, 196] width 105 height 12
click at [243, 191] on input "Other" at bounding box center [239, 193] width 7 height 7
checkbox input "true"
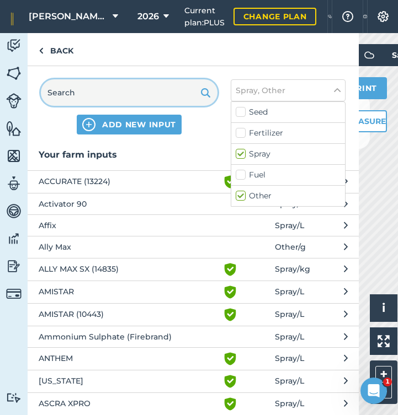
click at [163, 99] on input "text" at bounding box center [129, 92] width 177 height 26
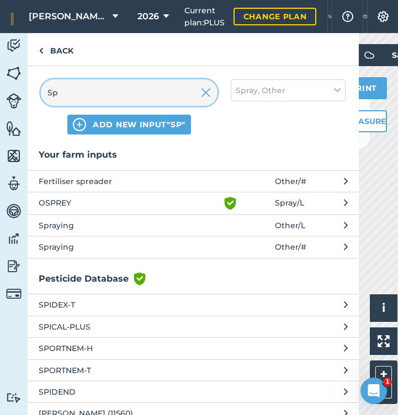
type input "Sp"
click at [92, 223] on span "Spraying" at bounding box center [129, 226] width 180 height 12
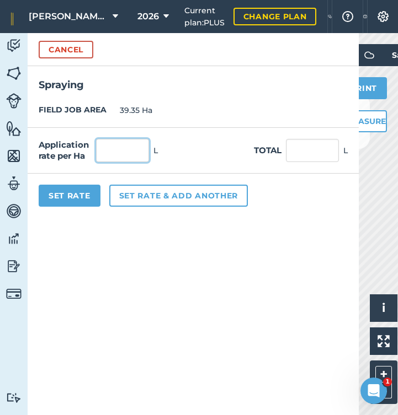
click at [121, 150] on input "text" at bounding box center [122, 150] width 53 height 23
type input "1"
type input "39.35"
click at [87, 195] on button "Set Rate" at bounding box center [70, 196] width 62 height 22
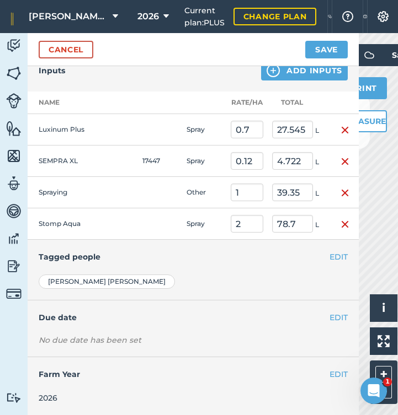
scroll to position [274, 0]
click at [337, 255] on button "EDIT" at bounding box center [338, 258] width 18 height 12
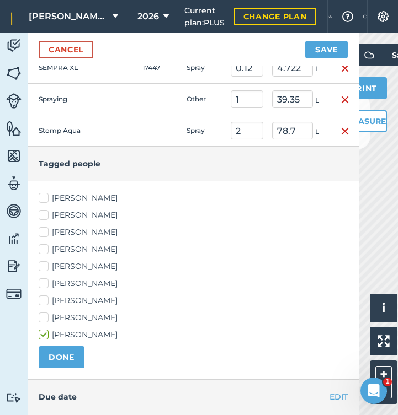
scroll to position [384, 0]
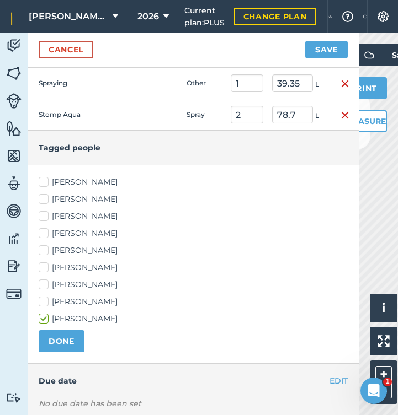
click at [46, 183] on label "Angus Parrish" at bounding box center [193, 183] width 309 height 12
click at [46, 183] on input "Angus Parrish" at bounding box center [42, 180] width 7 height 7
checkbox input "true"
click at [45, 201] on label "Edward Padfield" at bounding box center [193, 200] width 309 height 12
click at [45, 201] on input "Edward Padfield" at bounding box center [42, 197] width 7 height 7
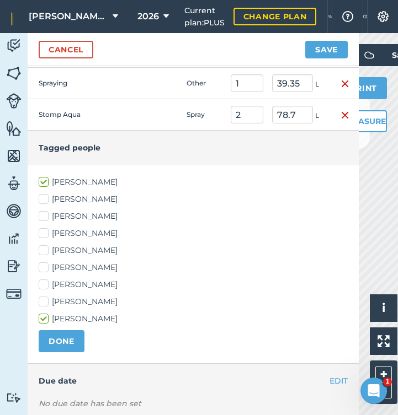
checkbox input "true"
click at [46, 247] on label "Ian Padfield" at bounding box center [193, 251] width 309 height 12
click at [46, 247] on input "Ian Padfield" at bounding box center [42, 248] width 7 height 7
checkbox input "true"
click at [45, 268] on label "James Padfield" at bounding box center [193, 268] width 309 height 12
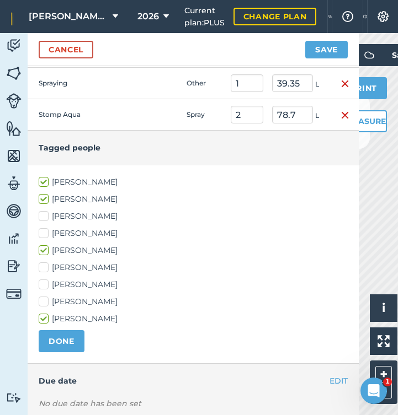
click at [45, 268] on input "James Padfield" at bounding box center [42, 265] width 7 height 7
checkbox input "true"
click at [45, 284] on label "Josh Gregg" at bounding box center [193, 285] width 309 height 12
click at [45, 284] on input "Josh Gregg" at bounding box center [42, 282] width 7 height 7
checkbox input "true"
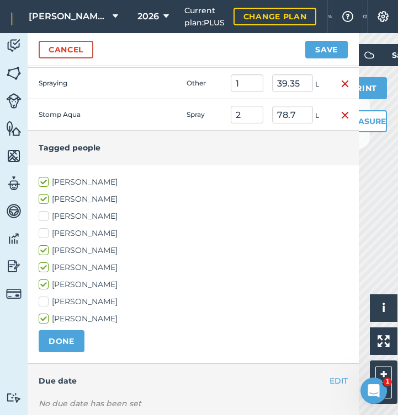
click at [58, 337] on button "DONE" at bounding box center [62, 342] width 46 height 22
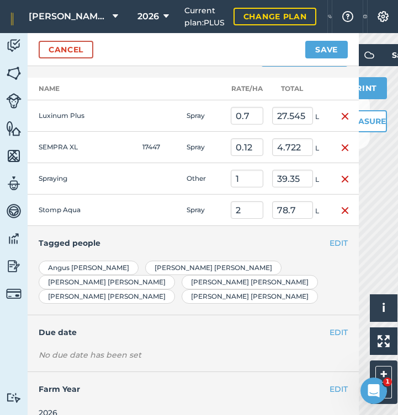
click at [328, 52] on button "Save" at bounding box center [326, 50] width 42 height 18
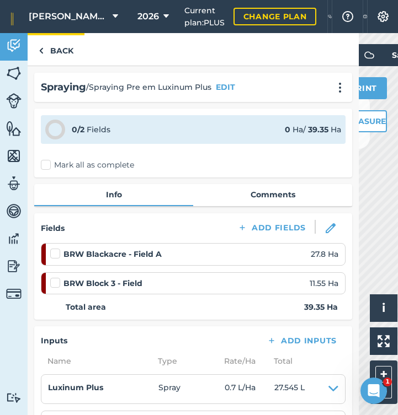
click at [60, 49] on link "Back" at bounding box center [56, 49] width 57 height 33
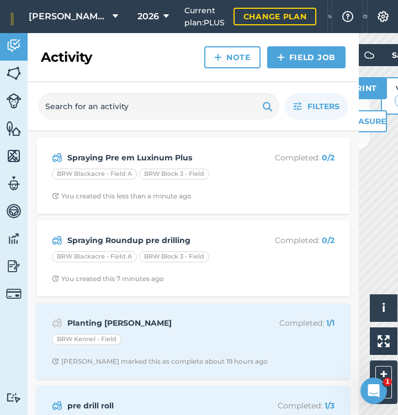
click at [303, 58] on link "Field Job" at bounding box center [306, 57] width 78 height 22
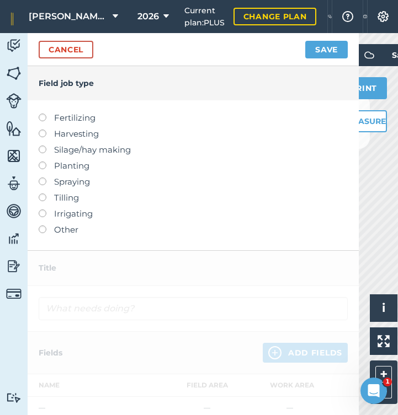
click at [43, 178] on label at bounding box center [46, 178] width 15 height 0
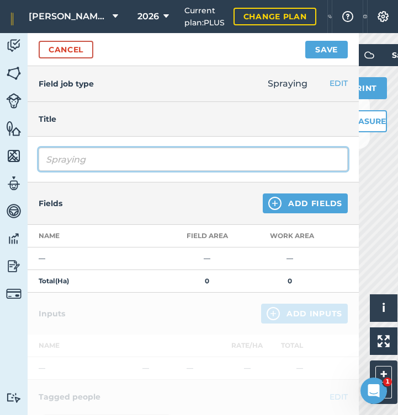
click at [148, 167] on input "Spraying" at bounding box center [193, 159] width 309 height 23
type input "Spraying Kennel pre em"
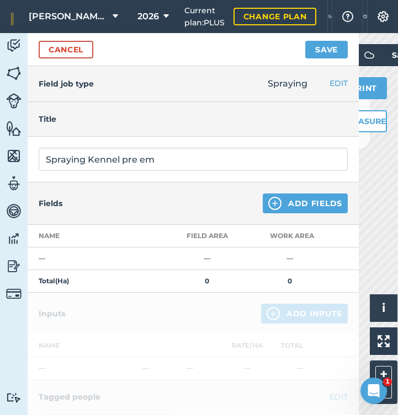
click at [286, 204] on button "Add Fields" at bounding box center [305, 204] width 85 height 20
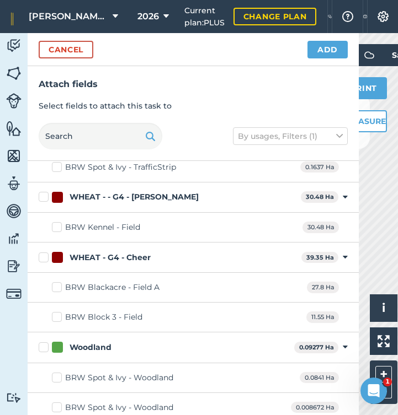
scroll to position [1527, 0]
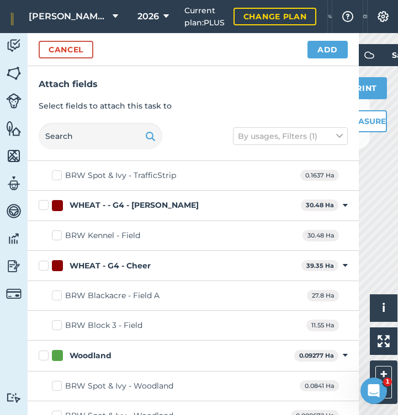
click at [57, 233] on label "BRW Kennel - Field" at bounding box center [96, 236] width 88 height 12
click at [57, 233] on input "BRW Kennel - Field" at bounding box center [55, 233] width 7 height 7
checkbox input "true"
click at [323, 46] on button "Add" at bounding box center [327, 50] width 40 height 18
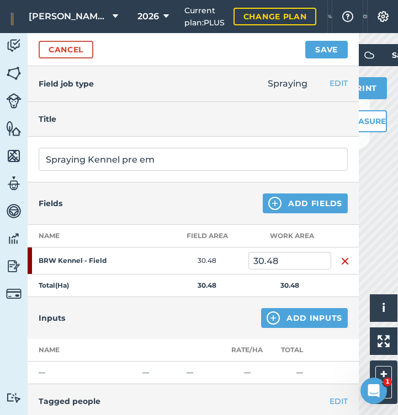
click at [295, 319] on button "Add Inputs" at bounding box center [304, 318] width 87 height 20
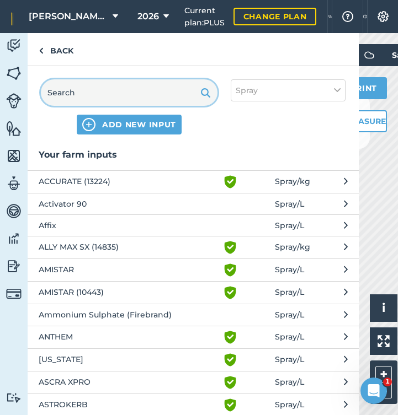
click at [103, 97] on input "text" at bounding box center [129, 92] width 177 height 26
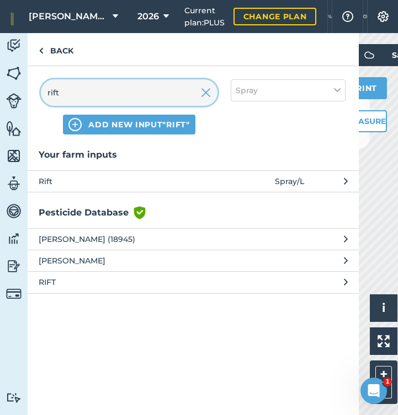
type input "rift"
click at [51, 284] on span "RIFT" at bounding box center [129, 282] width 180 height 12
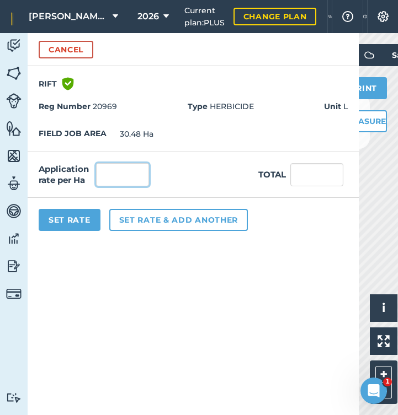
click at [124, 174] on input "text" at bounding box center [122, 174] width 53 height 23
type input "0.9"
type input "27.432"
click at [152, 220] on button "Set rate & add another" at bounding box center [178, 220] width 138 height 22
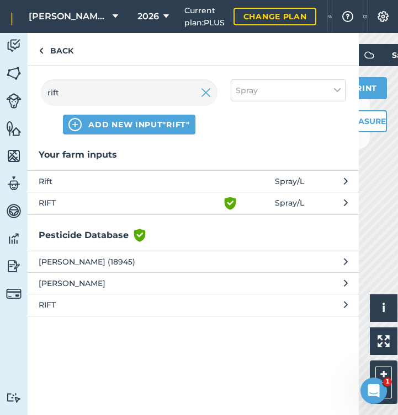
click at [210, 96] on img at bounding box center [206, 92] width 10 height 13
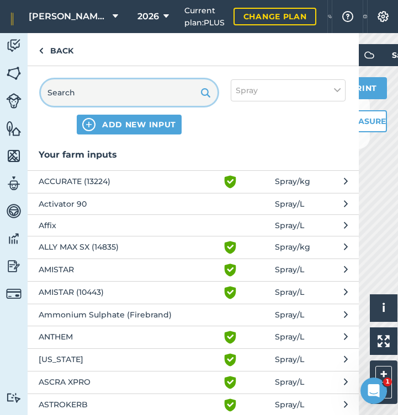
click at [95, 97] on input "text" at bounding box center [129, 92] width 177 height 26
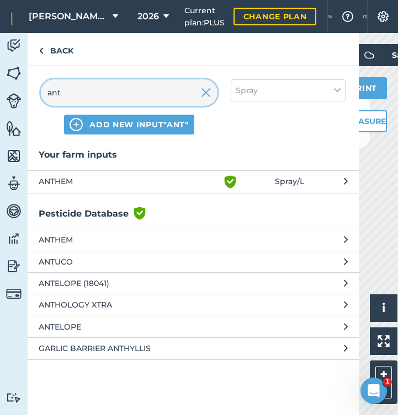
type input "ant"
click at [57, 186] on span "ANTHEM" at bounding box center [129, 181] width 180 height 13
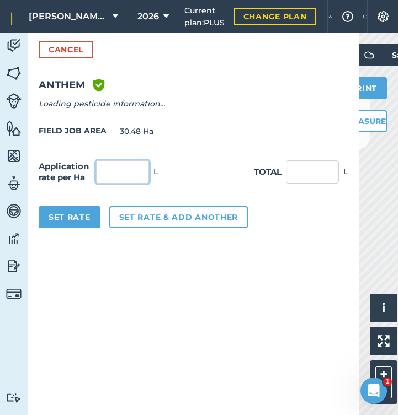
click at [125, 165] on input "text" at bounding box center [122, 172] width 53 height 23
type input "3"
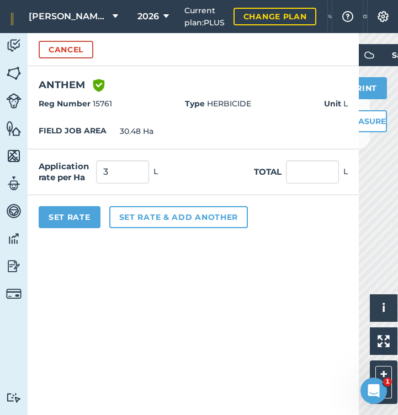
type input "91.44"
click at [143, 216] on button "Set rate & add another" at bounding box center [178, 217] width 138 height 22
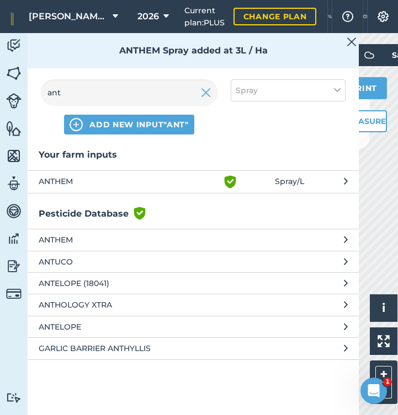
click at [284, 96] on button "Spray" at bounding box center [288, 90] width 115 height 22
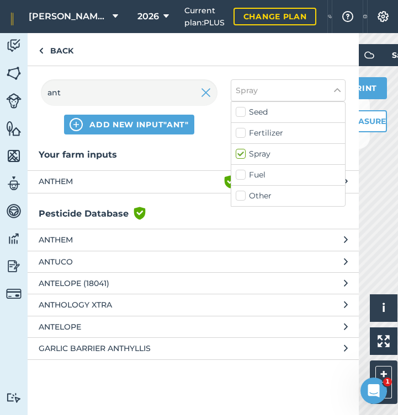
click at [243, 196] on label "Other" at bounding box center [288, 196] width 105 height 12
click at [243, 196] on input "Other" at bounding box center [239, 193] width 7 height 7
checkbox input "true"
click at [207, 95] on img at bounding box center [206, 92] width 10 height 13
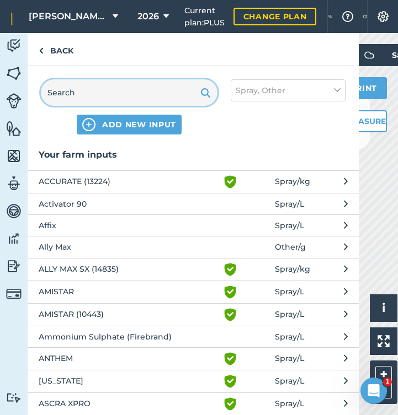
click at [182, 92] on input "text" at bounding box center [129, 92] width 177 height 26
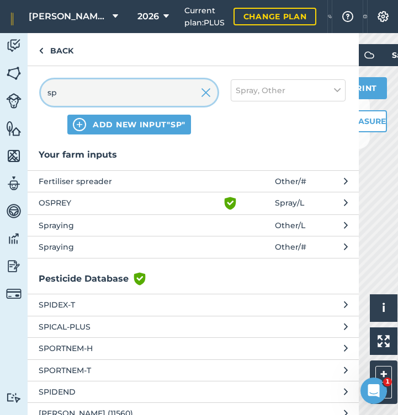
type input "sp"
click at [78, 224] on span "Spraying" at bounding box center [129, 226] width 180 height 12
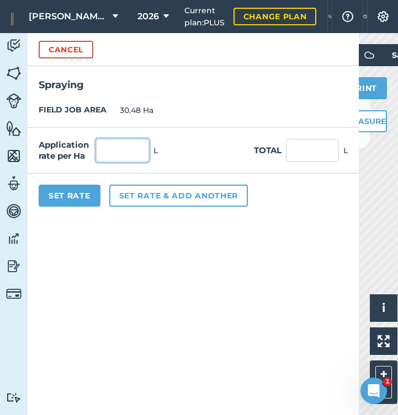
click at [130, 154] on input "text" at bounding box center [122, 150] width 53 height 23
type input "1"
type input "30.48"
click at [86, 196] on button "Set Rate" at bounding box center [70, 196] width 62 height 22
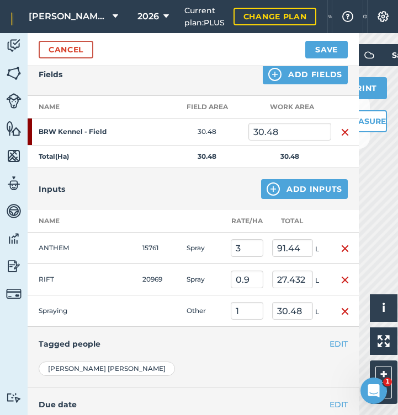
scroll to position [131, 0]
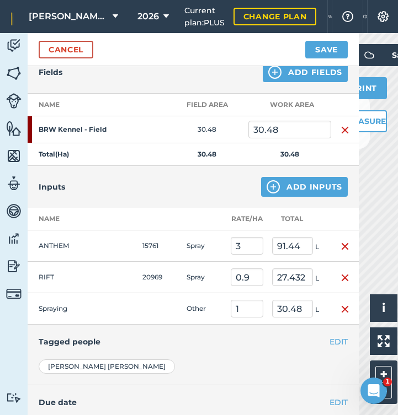
click at [339, 341] on button "EDIT" at bounding box center [338, 342] width 18 height 12
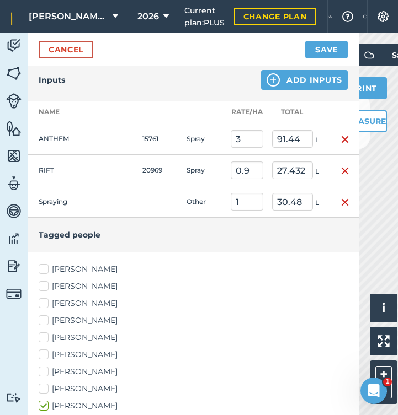
scroll to position [297, 0]
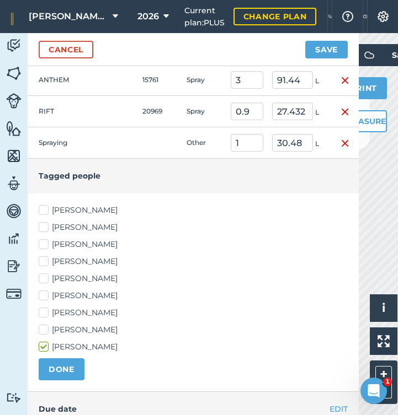
click at [45, 210] on label "Angus Parrish" at bounding box center [193, 211] width 309 height 12
click at [45, 210] on input "Angus Parrish" at bounding box center [42, 208] width 7 height 7
checkbox input "true"
click at [47, 226] on label "Edward Padfield" at bounding box center [193, 228] width 309 height 12
click at [46, 226] on input "Edward Padfield" at bounding box center [42, 225] width 7 height 7
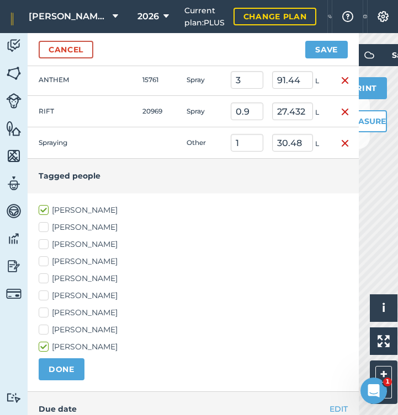
checkbox input "true"
click at [44, 278] on label "Ian Padfield" at bounding box center [193, 279] width 309 height 12
click at [44, 278] on input "Ian Padfield" at bounding box center [42, 276] width 7 height 7
checkbox input "true"
click at [45, 296] on label "James Padfield" at bounding box center [193, 296] width 309 height 12
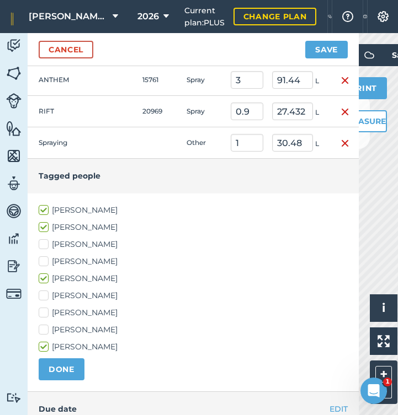
click at [45, 296] on input "James Padfield" at bounding box center [42, 293] width 7 height 7
checkbox input "true"
click at [46, 312] on label "Josh Gregg" at bounding box center [193, 313] width 309 height 12
click at [46, 312] on input "Josh Gregg" at bounding box center [42, 310] width 7 height 7
checkbox input "true"
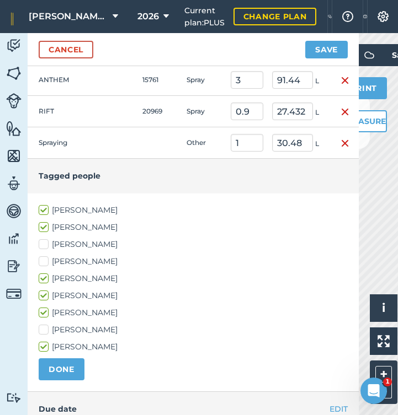
click at [59, 375] on button "DONE" at bounding box center [62, 370] width 46 height 22
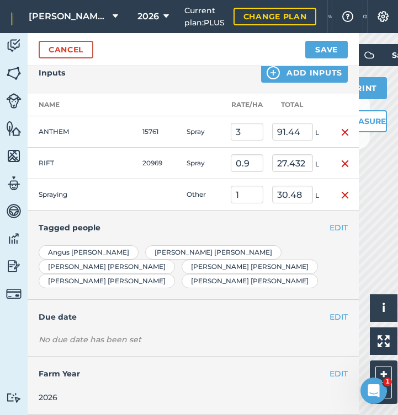
scroll to position [230, 0]
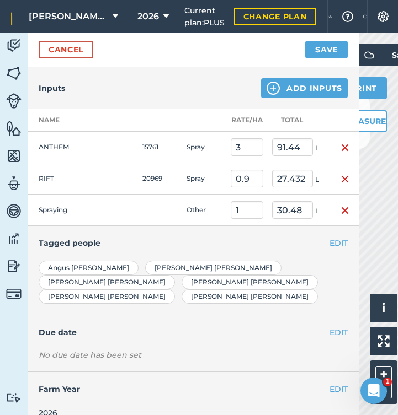
click at [325, 50] on button "Save" at bounding box center [326, 50] width 42 height 18
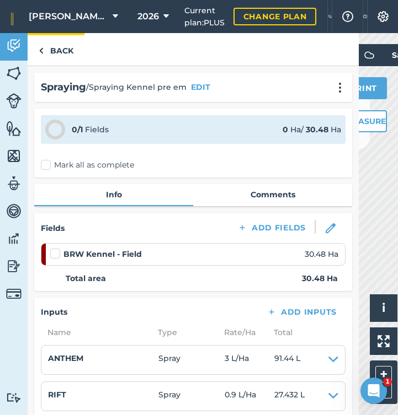
click at [52, 58] on link "Back" at bounding box center [56, 49] width 57 height 33
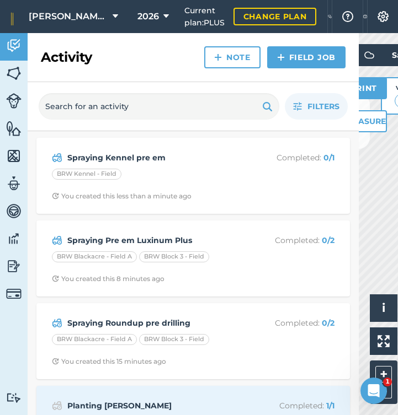
click at [118, 15] on icon at bounding box center [116, 16] width 6 height 13
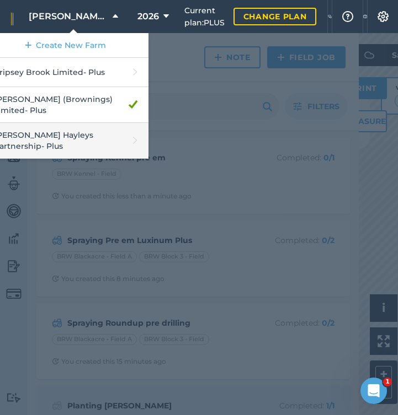
click at [69, 131] on link "Padfield Hayleys Partnership - Plus" at bounding box center [66, 141] width 166 height 36
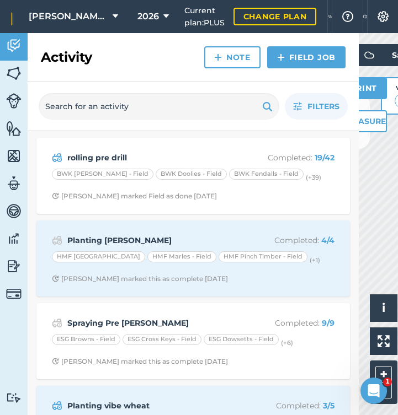
click at [298, 56] on link "Field Job" at bounding box center [306, 57] width 78 height 22
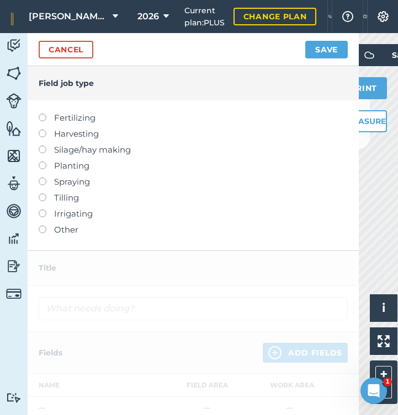
click at [42, 178] on label at bounding box center [46, 178] width 15 height 0
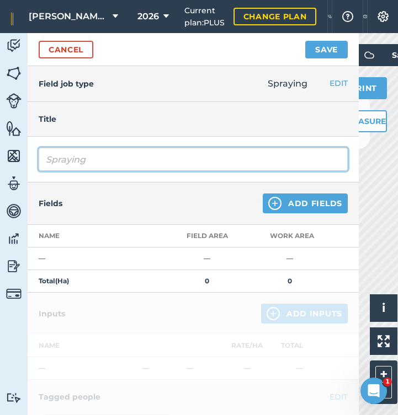
click at [142, 161] on input "Spraying" at bounding box center [193, 159] width 309 height 23
type input "Spraying Wintry Wheat Pre Em"
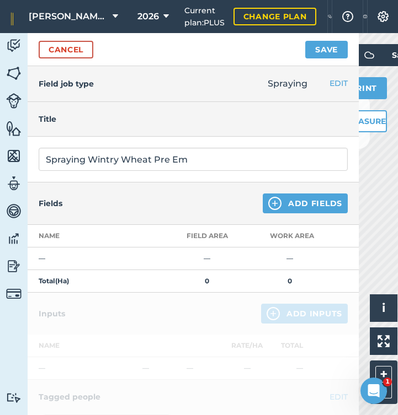
click at [312, 210] on button "Add Fields" at bounding box center [305, 204] width 85 height 20
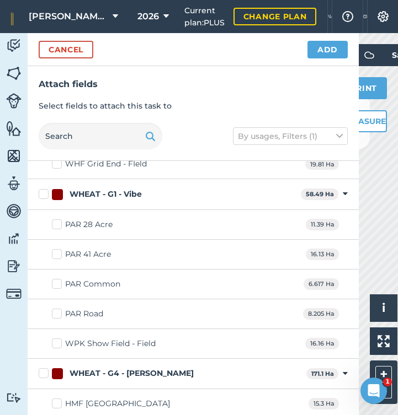
scroll to position [10579, 0]
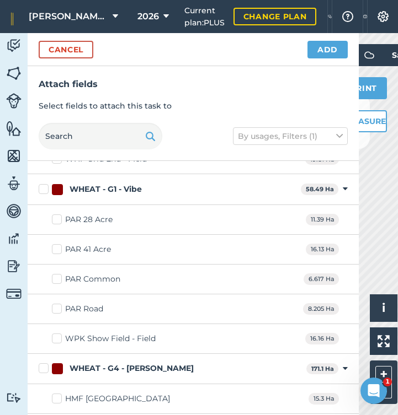
click at [60, 334] on label "WPK Show Field - Field" at bounding box center [104, 339] width 104 height 12
click at [59, 334] on input "WPK Show Field - Field" at bounding box center [55, 336] width 7 height 7
checkbox input "true"
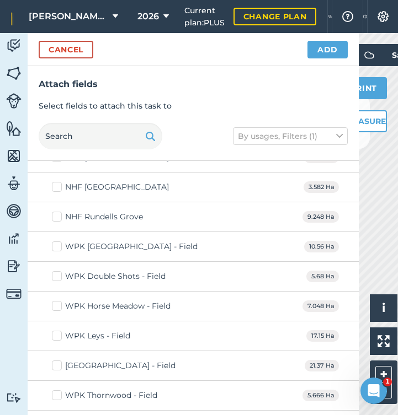
scroll to position [10945, 0]
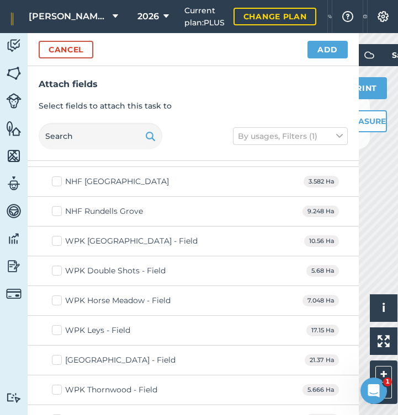
click at [60, 297] on label "WPK Horse Meadow - Field" at bounding box center [111, 301] width 119 height 12
click at [59, 297] on input "WPK Horse Meadow - Field" at bounding box center [55, 298] width 7 height 7
checkbox input "true"
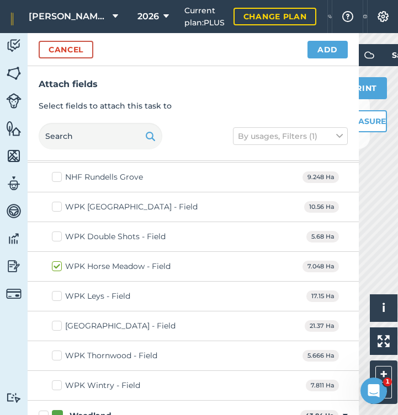
scroll to position [10988, 0]
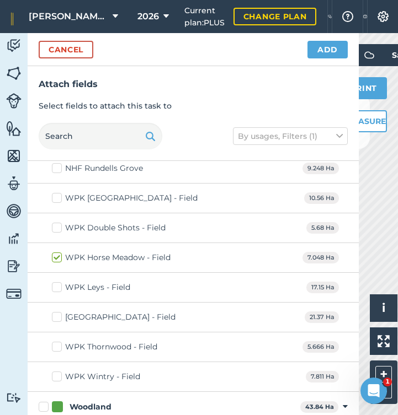
click at [62, 344] on label "WPK Thornwood - Field" at bounding box center [104, 348] width 105 height 12
click at [59, 344] on input "WPK Thornwood - Field" at bounding box center [55, 345] width 7 height 7
checkbox input "true"
click at [58, 371] on label "WPK Wintry - Field" at bounding box center [96, 377] width 88 height 12
click at [58, 371] on input "WPK Wintry - Field" at bounding box center [55, 374] width 7 height 7
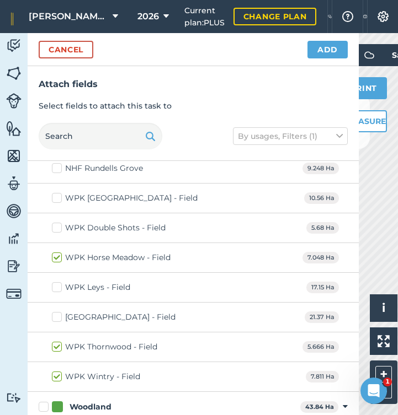
checkbox input "true"
click at [332, 52] on button "Add" at bounding box center [327, 50] width 40 height 18
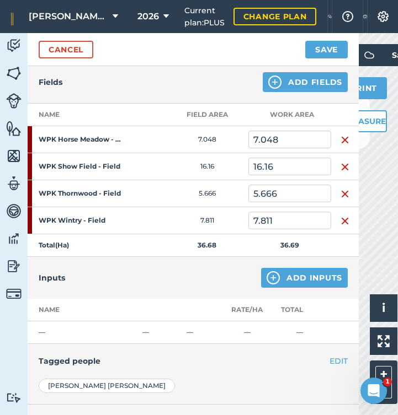
scroll to position [128, 0]
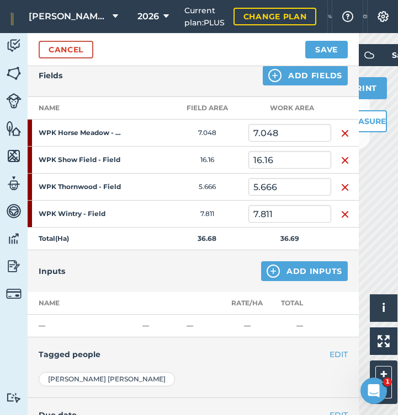
click at [310, 272] on button "Add Inputs" at bounding box center [304, 272] width 87 height 20
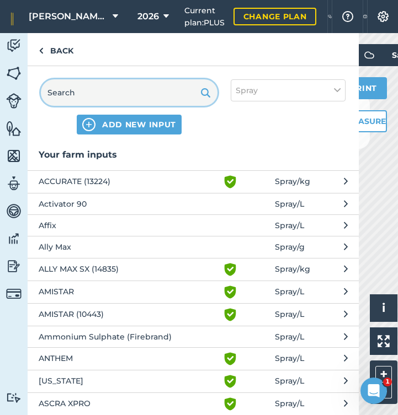
click at [132, 91] on input "text" at bounding box center [129, 92] width 177 height 26
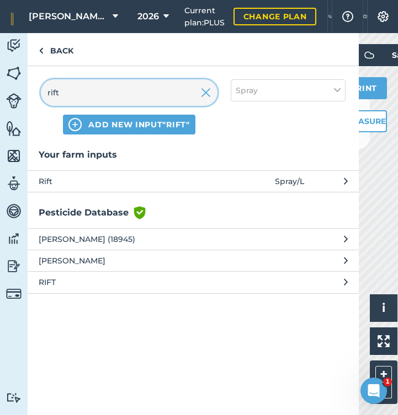
type input "rift"
click at [74, 180] on span "Rift" at bounding box center [129, 181] width 180 height 12
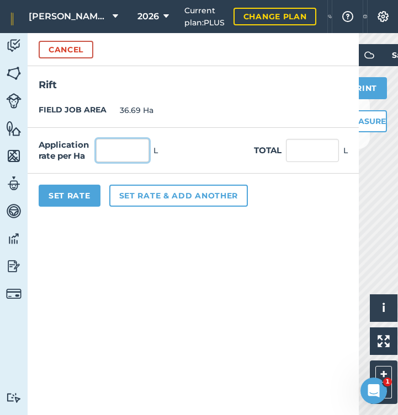
click at [110, 152] on input "text" at bounding box center [122, 150] width 53 height 23
type input "0.9"
type input "33.021"
click at [146, 194] on button "Set rate & add another" at bounding box center [178, 196] width 138 height 22
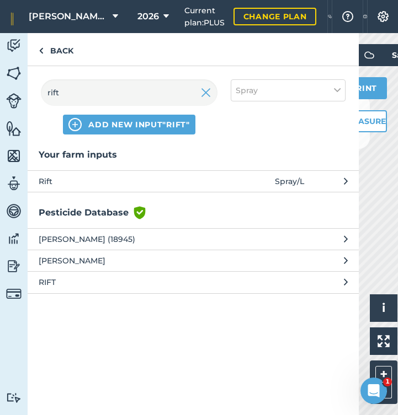
click at [204, 94] on img at bounding box center [206, 92] width 10 height 13
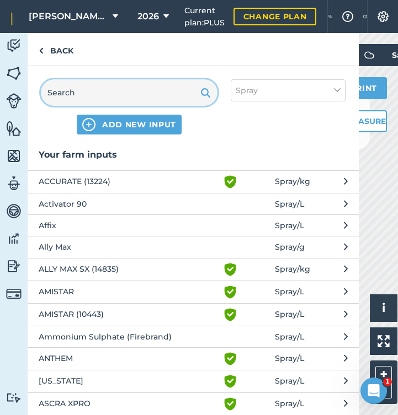
click at [171, 90] on input "text" at bounding box center [129, 92] width 177 height 26
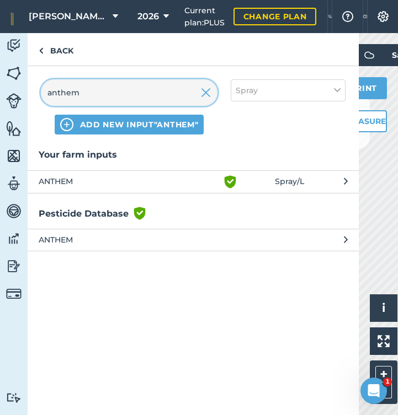
type input "anthem"
click at [73, 183] on span "ANTHEM" at bounding box center [129, 181] width 180 height 13
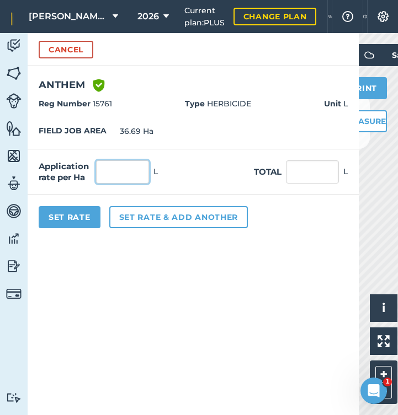
click at [129, 170] on input "text" at bounding box center [122, 172] width 53 height 23
type input "3"
type input "110.07"
click at [157, 216] on button "Set rate & add another" at bounding box center [178, 217] width 138 height 22
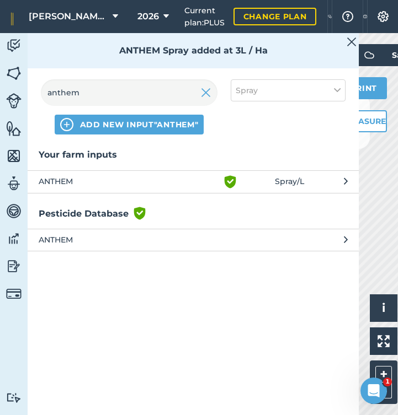
click at [207, 99] on img at bounding box center [206, 92] width 10 height 13
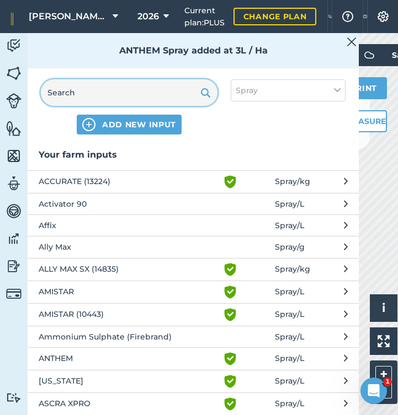
click at [144, 98] on input "text" at bounding box center [129, 92] width 177 height 26
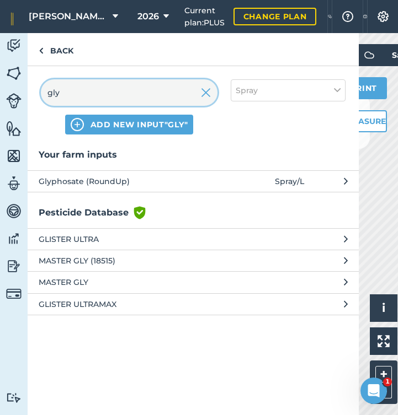
type input "gly"
click at [102, 179] on span "Glyphosate (RoundUp)" at bounding box center [129, 181] width 180 height 12
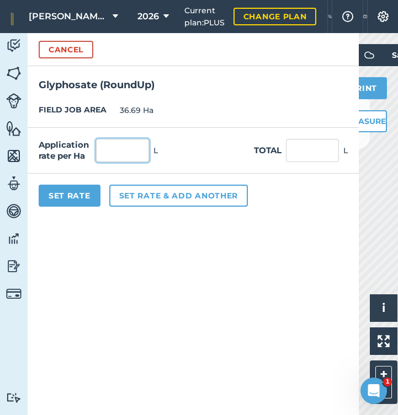
click at [120, 154] on input "text" at bounding box center [122, 150] width 53 height 23
type input "2"
type input "73.38"
click at [168, 194] on button "Set rate & add another" at bounding box center [178, 196] width 138 height 22
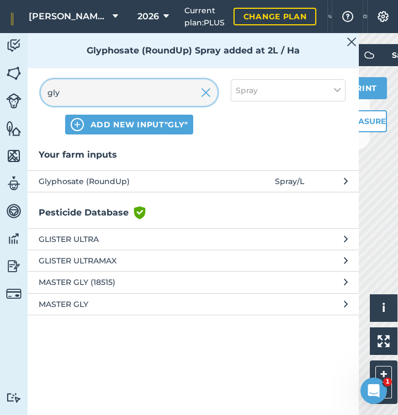
click at [212, 95] on input "gly" at bounding box center [129, 92] width 177 height 26
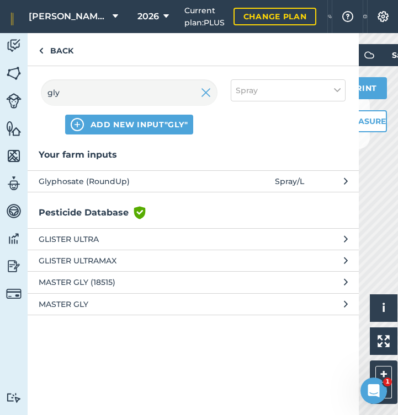
click at [208, 92] on img at bounding box center [206, 92] width 10 height 13
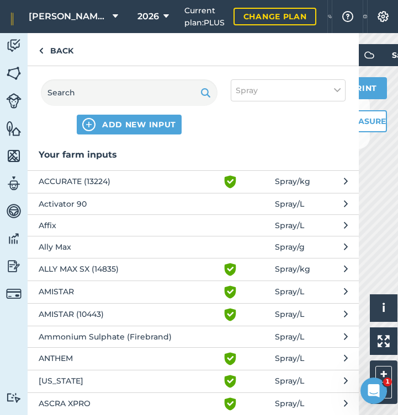
click at [281, 93] on button "Spray" at bounding box center [288, 90] width 115 height 22
click at [244, 194] on label "Other" at bounding box center [288, 196] width 105 height 12
click at [243, 194] on input "Other" at bounding box center [239, 193] width 7 height 7
checkbox input "true"
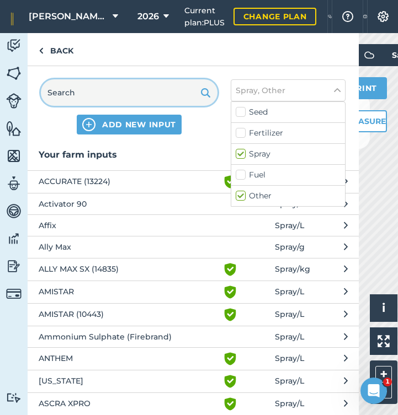
click at [141, 92] on input "text" at bounding box center [129, 92] width 177 height 26
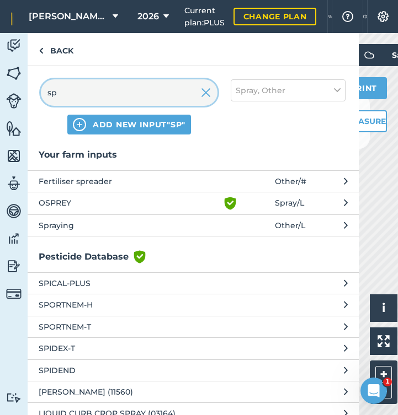
type input "sp"
click at [71, 226] on span "Spraying" at bounding box center [129, 226] width 180 height 12
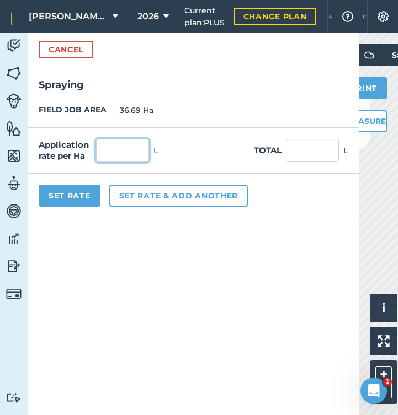
click at [112, 151] on input "text" at bounding box center [122, 150] width 53 height 23
type input "1"
type input "36.69"
click at [89, 198] on button "Set Rate" at bounding box center [70, 196] width 62 height 22
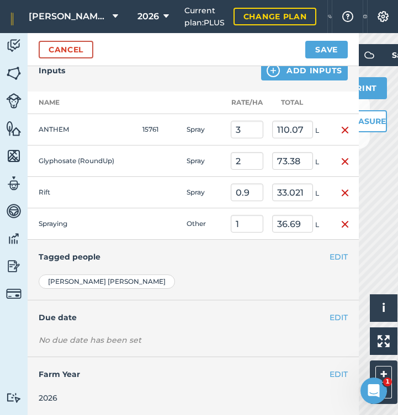
scroll to position [328, 0]
click at [338, 260] on button "EDIT" at bounding box center [338, 258] width 18 height 12
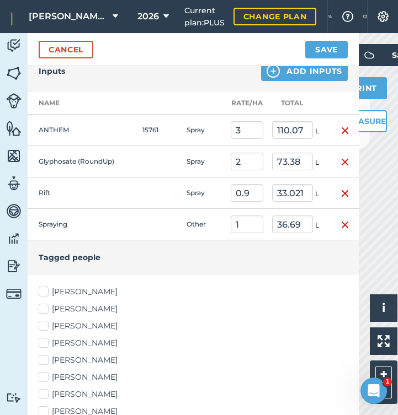
click at [47, 290] on label "Angus Parrish" at bounding box center [193, 292] width 309 height 12
click at [46, 290] on input "Angus Parrish" at bounding box center [42, 289] width 7 height 7
checkbox input "true"
click at [44, 328] on label "Edward Padfield" at bounding box center [193, 327] width 309 height 12
click at [44, 328] on input "Edward Padfield" at bounding box center [42, 324] width 7 height 7
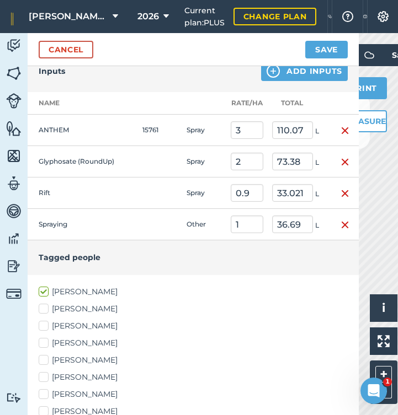
checkbox input "true"
click at [45, 308] on label "Callum Wyatt" at bounding box center [193, 309] width 309 height 12
click at [45, 308] on input "Callum Wyatt" at bounding box center [42, 306] width 7 height 7
checkbox input "true"
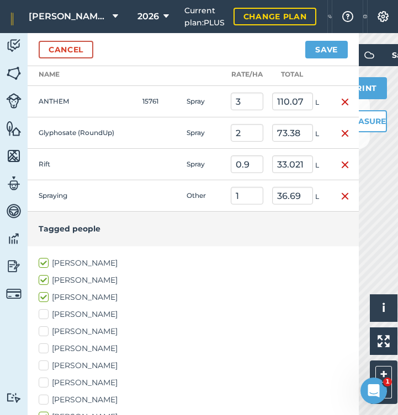
scroll to position [362, 0]
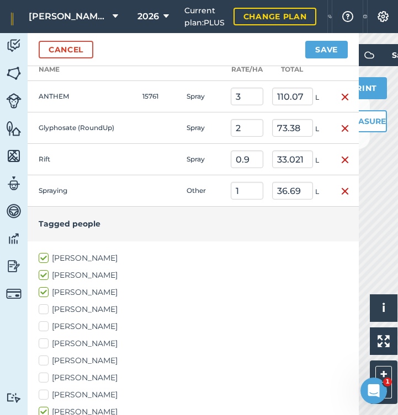
click at [48, 345] on label "Ian Padfield" at bounding box center [193, 344] width 309 height 12
click at [46, 345] on input "Ian Padfield" at bounding box center [42, 341] width 7 height 7
checkbox input "true"
click at [48, 359] on label "James Padfield" at bounding box center [193, 361] width 309 height 12
click at [46, 359] on input "James Padfield" at bounding box center [42, 358] width 7 height 7
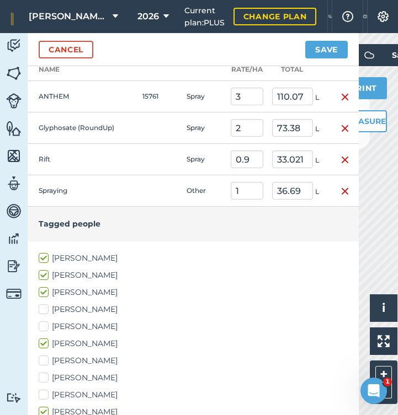
checkbox input "true"
click at [45, 378] on label "Josh Gregg" at bounding box center [193, 378] width 309 height 12
click at [45, 378] on input "Josh Gregg" at bounding box center [42, 375] width 7 height 7
checkbox input "true"
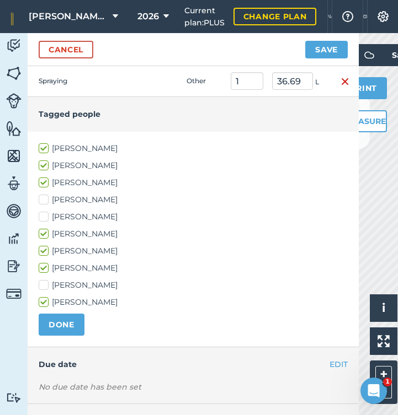
scroll to position [472, 0]
click at [54, 323] on button "DONE" at bounding box center [62, 324] width 46 height 22
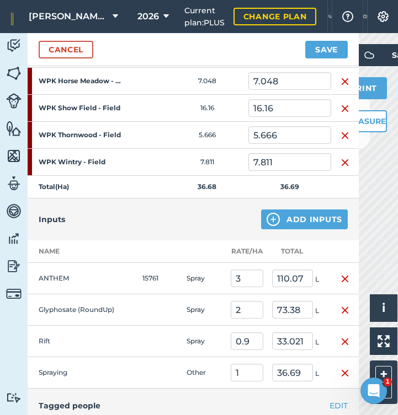
scroll to position [150, 0]
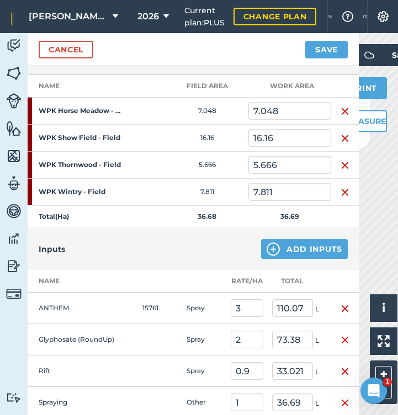
click at [333, 50] on button "Save" at bounding box center [326, 50] width 42 height 18
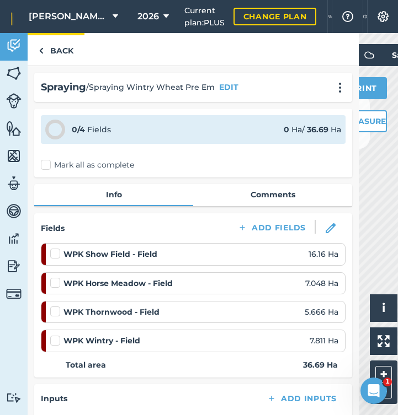
click at [54, 52] on link "Back" at bounding box center [56, 49] width 57 height 33
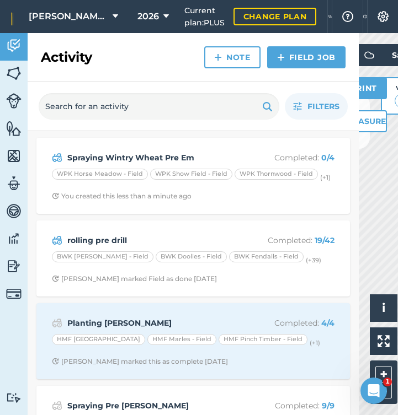
click at [296, 62] on link "Field Job" at bounding box center [306, 57] width 78 height 22
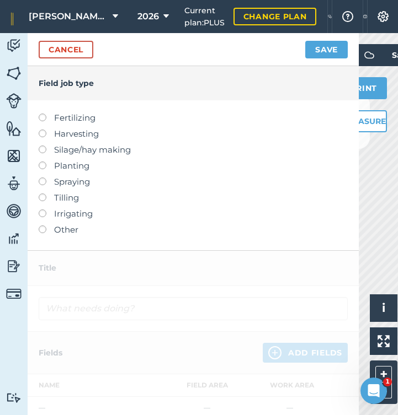
click at [44, 178] on label at bounding box center [46, 178] width 15 height 0
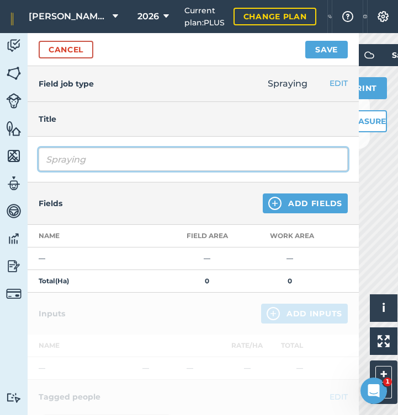
click at [117, 163] on input "Spraying" at bounding box center [193, 159] width 309 height 23
type input "Spraying Wintry Pre em Luxinum Plus"
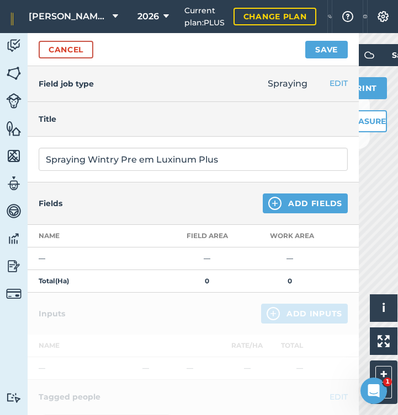
click at [303, 203] on button "Add Fields" at bounding box center [305, 204] width 85 height 20
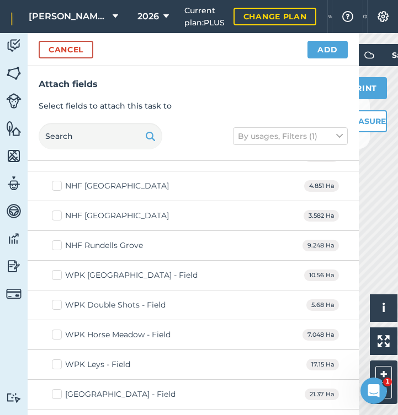
scroll to position [10916, 0]
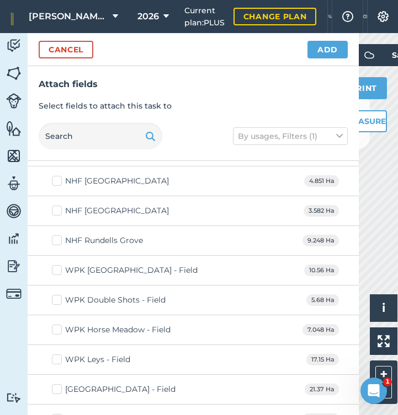
click at [60, 265] on label "WPK Barn Field - Field" at bounding box center [125, 271] width 146 height 12
click at [59, 265] on input "WPK Barn Field - Field" at bounding box center [55, 268] width 7 height 7
checkbox input "true"
click at [58, 295] on label "WPK Double Shots - Field" at bounding box center [109, 301] width 114 height 12
click at [58, 295] on input "WPK Double Shots - Field" at bounding box center [55, 298] width 7 height 7
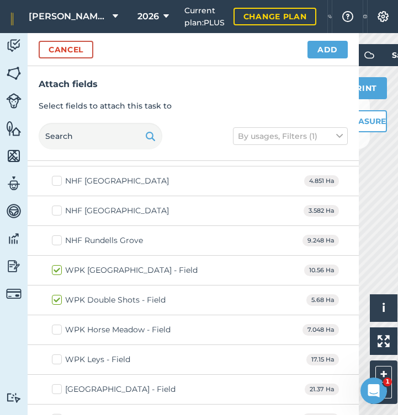
checkbox input "true"
click at [56, 324] on label "WPK Horse Meadow - Field" at bounding box center [111, 330] width 119 height 12
click at [56, 324] on input "WPK Horse Meadow - Field" at bounding box center [55, 327] width 7 height 7
checkbox input "true"
click at [58, 355] on label "WPK Leys - Field" at bounding box center [91, 360] width 78 height 12
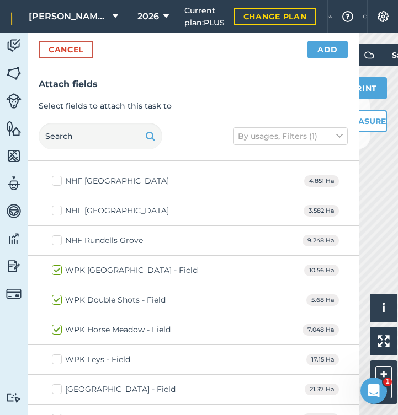
click at [58, 355] on input "WPK Leys - Field" at bounding box center [55, 357] width 7 height 7
checkbox input "true"
click at [58, 384] on label "WPK Park - Field" at bounding box center [114, 390] width 124 height 12
click at [58, 384] on input "WPK Park - Field" at bounding box center [55, 387] width 7 height 7
checkbox input "true"
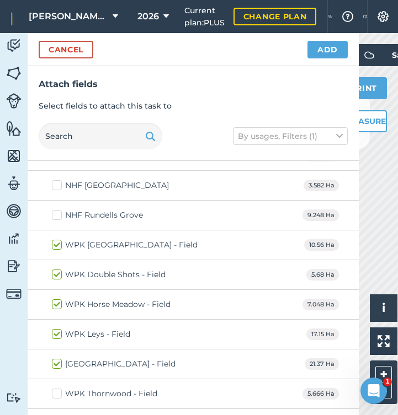
scroll to position [10946, 0]
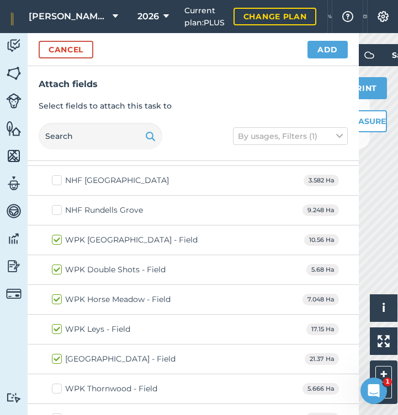
click at [60, 294] on label "WPK Horse Meadow - Field" at bounding box center [111, 300] width 119 height 12
click at [59, 294] on input "WPK Horse Meadow - Field" at bounding box center [55, 297] width 7 height 7
checkbox input "false"
click at [326, 53] on button "Add" at bounding box center [327, 50] width 40 height 18
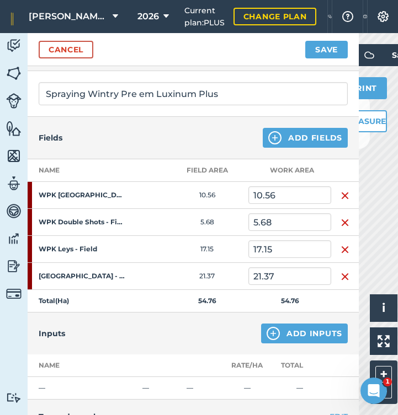
scroll to position [66, 0]
click at [295, 336] on button "Add Inputs" at bounding box center [304, 334] width 87 height 20
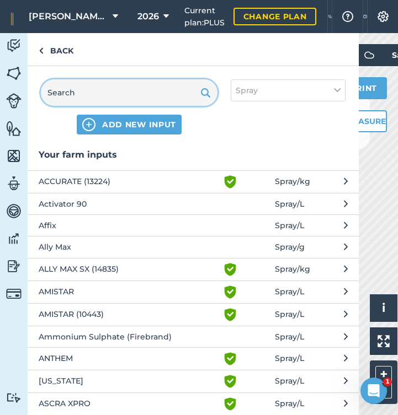
click at [128, 94] on input "text" at bounding box center [129, 92] width 177 height 26
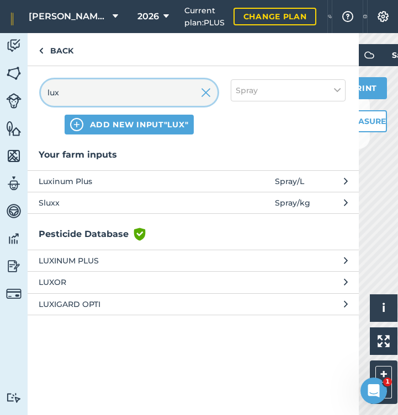
type input "lux"
click at [75, 177] on span "Luxinum Plus" at bounding box center [129, 181] width 180 height 12
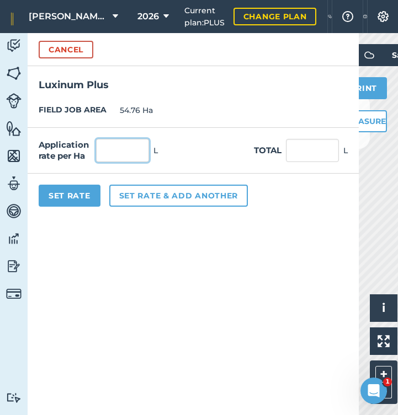
click at [115, 151] on input "text" at bounding box center [122, 150] width 53 height 23
type input "0.7"
type input "38.332"
click at [136, 189] on button "Set rate & add another" at bounding box center [178, 196] width 138 height 22
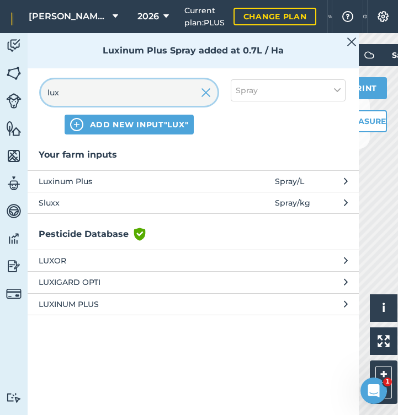
click at [214, 93] on input "lux" at bounding box center [129, 92] width 177 height 26
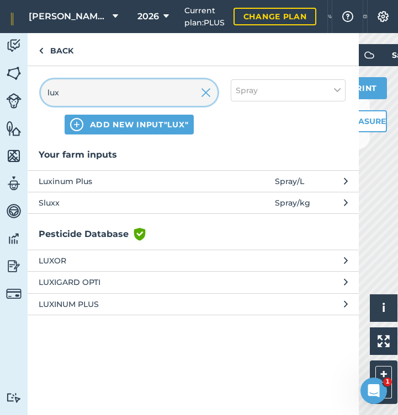
click at [212, 93] on input "lux" at bounding box center [129, 92] width 177 height 26
click at [209, 93] on img at bounding box center [206, 92] width 10 height 13
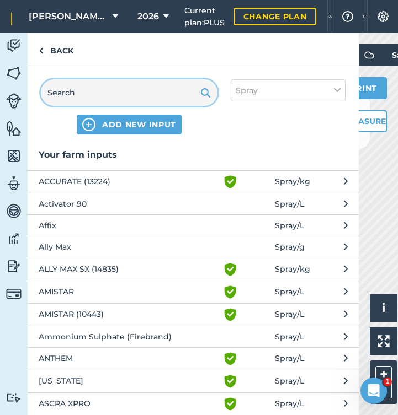
click at [172, 93] on input "text" at bounding box center [129, 92] width 177 height 26
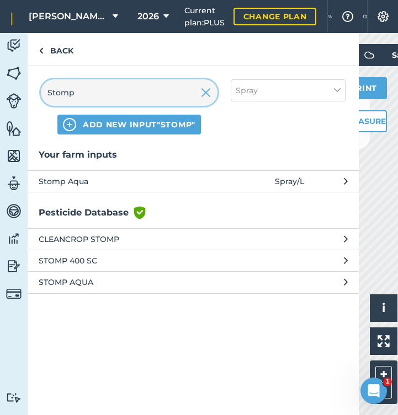
type input "Stomp"
click at [86, 178] on span "Stomp Aqua" at bounding box center [129, 181] width 180 height 12
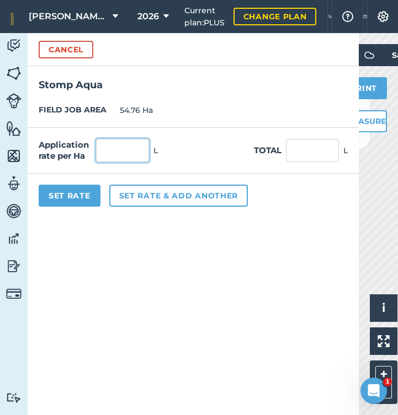
click at [115, 154] on input "text" at bounding box center [122, 150] width 53 height 23
type input "2"
type input "109.52"
click at [143, 191] on button "Set rate & add another" at bounding box center [178, 196] width 138 height 22
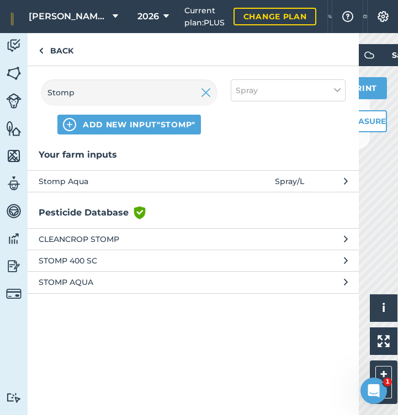
click at [204, 92] on img at bounding box center [206, 92] width 10 height 13
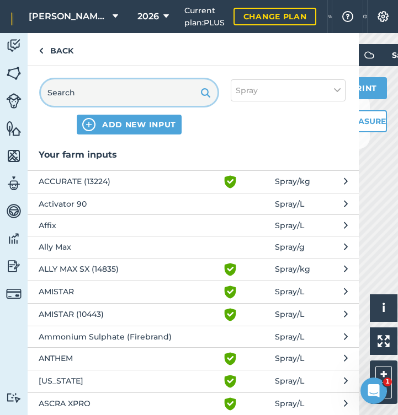
click at [184, 93] on input "text" at bounding box center [129, 92] width 177 height 26
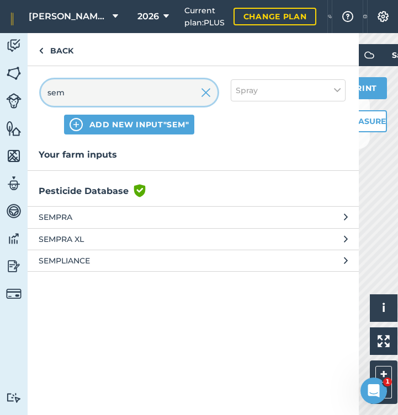
type input "sem"
click at [65, 238] on span "SEMPRA XL" at bounding box center [129, 239] width 180 height 12
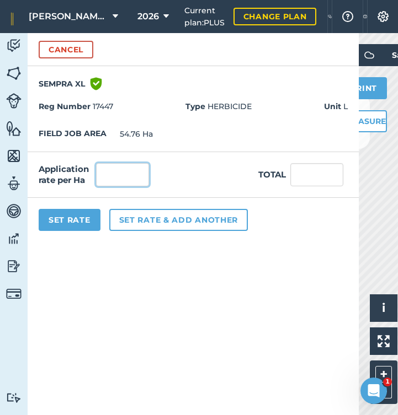
click at [126, 173] on input "text" at bounding box center [122, 174] width 53 height 23
type input "0.12"
type input "6.571"
click at [152, 222] on button "Set rate & add another" at bounding box center [178, 220] width 138 height 22
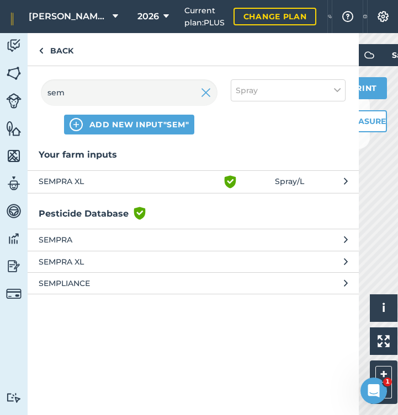
click at [206, 95] on img at bounding box center [206, 92] width 10 height 13
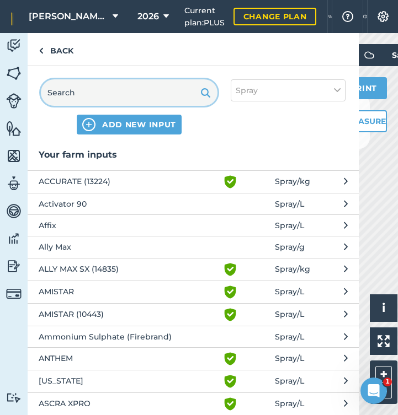
click at [126, 97] on input "text" at bounding box center [129, 92] width 177 height 26
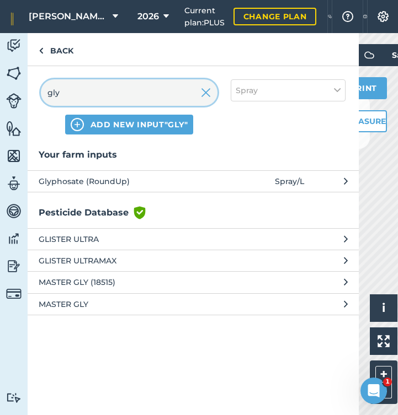
type input "gly"
click at [99, 179] on span "Glyphosate (RoundUp)" at bounding box center [129, 181] width 180 height 12
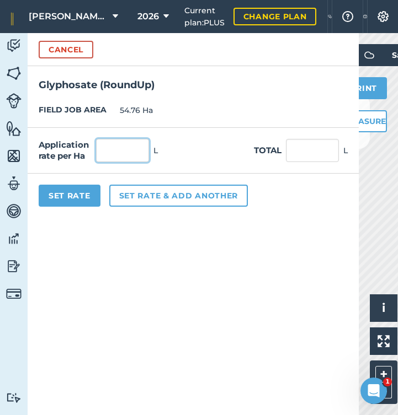
click at [135, 148] on input "text" at bounding box center [122, 150] width 53 height 23
type input "1"
type input "54.76"
click at [154, 198] on button "Set rate & add another" at bounding box center [178, 196] width 138 height 22
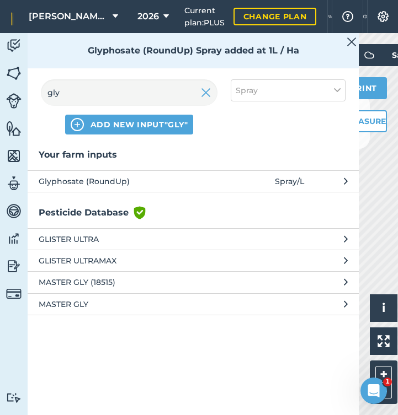
click at [326, 89] on button "Spray" at bounding box center [288, 90] width 115 height 22
click at [247, 198] on label "Other" at bounding box center [288, 196] width 105 height 12
click at [243, 198] on input "Other" at bounding box center [239, 193] width 7 height 7
checkbox input "true"
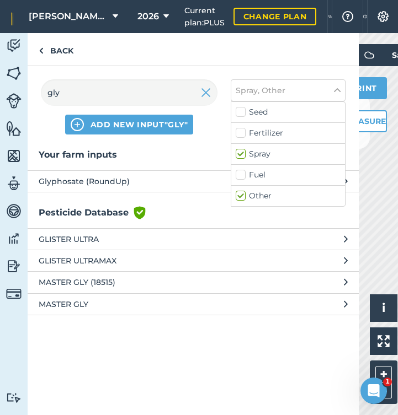
click at [205, 96] on img at bounding box center [206, 92] width 10 height 13
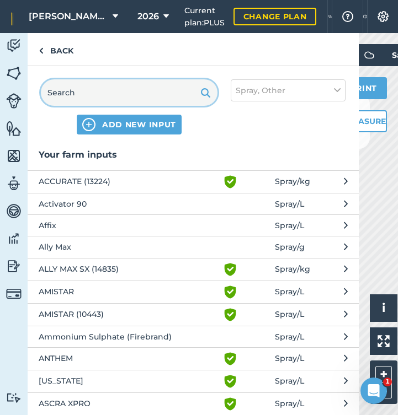
click at [173, 96] on input "text" at bounding box center [129, 92] width 177 height 26
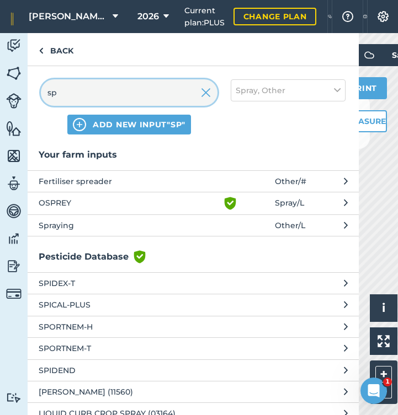
type input "sp"
click at [73, 226] on span "Spraying" at bounding box center [129, 226] width 180 height 12
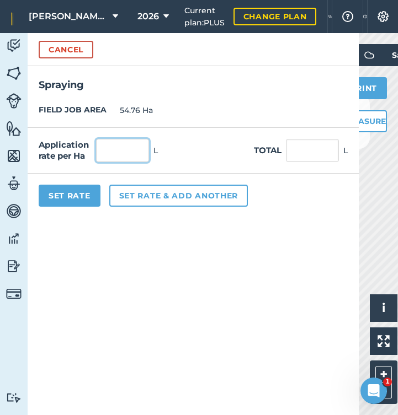
click at [122, 156] on input "text" at bounding box center [122, 150] width 53 height 23
type input "1"
type input "54.76"
click at [80, 198] on button "Set Rate" at bounding box center [70, 196] width 62 height 22
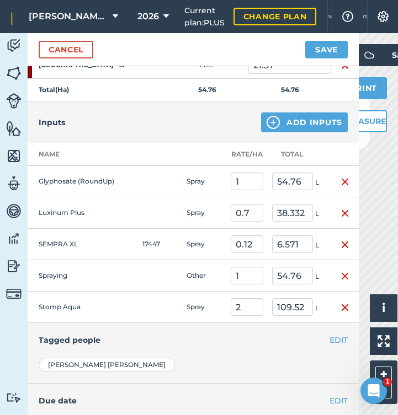
scroll to position [280, 0]
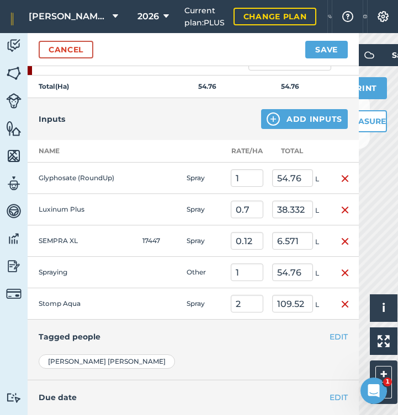
click at [340, 336] on button "EDIT" at bounding box center [338, 337] width 18 height 12
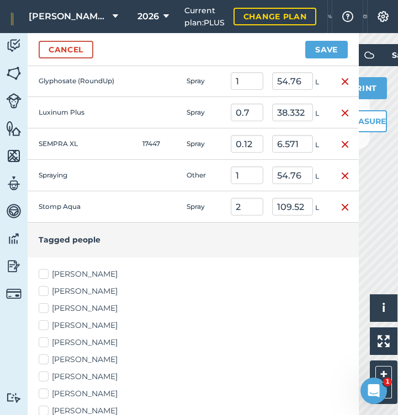
scroll to position [379, 0]
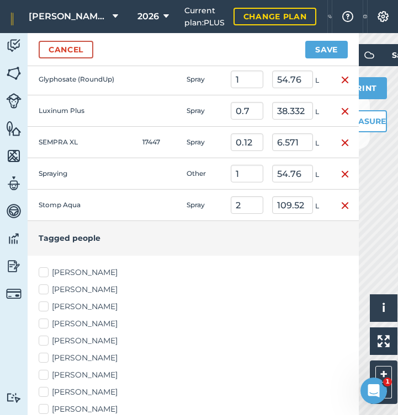
click at [46, 269] on label "Angus Parrish" at bounding box center [193, 273] width 309 height 12
click at [46, 269] on input "Angus Parrish" at bounding box center [42, 270] width 7 height 7
checkbox input "true"
click at [45, 285] on label "Callum Wyatt" at bounding box center [193, 290] width 309 height 12
click at [45, 285] on input "Callum Wyatt" at bounding box center [42, 287] width 7 height 7
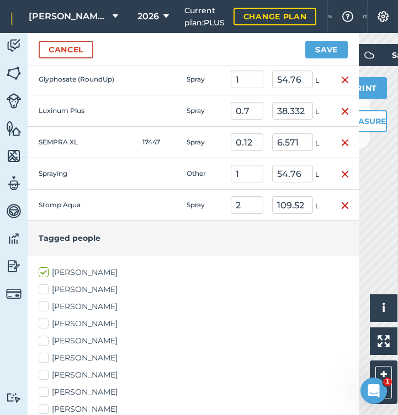
checkbox input "true"
click at [54, 310] on label "Edward Padfield" at bounding box center [193, 307] width 309 height 12
click at [46, 308] on input "Edward Padfield" at bounding box center [42, 304] width 7 height 7
checkbox input "true"
click at [49, 371] on label "James Padfield" at bounding box center [193, 376] width 309 height 12
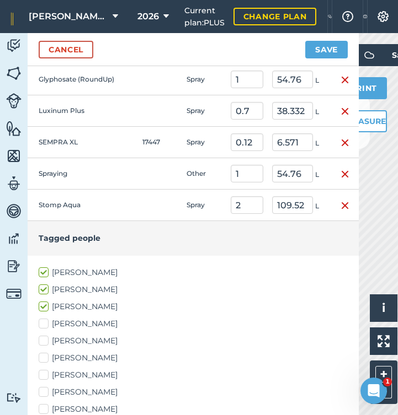
click at [46, 371] on input "James Padfield" at bounding box center [42, 373] width 7 height 7
checkbox input "true"
click at [46, 392] on label "Josh Gregg" at bounding box center [193, 393] width 309 height 12
click at [46, 392] on input "Josh Gregg" at bounding box center [42, 390] width 7 height 7
checkbox input "true"
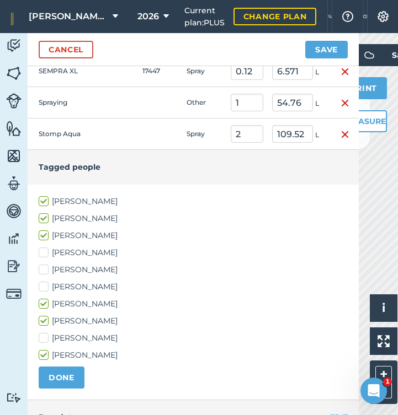
scroll to position [451, 0]
click at [62, 374] on button "DONE" at bounding box center [62, 377] width 46 height 22
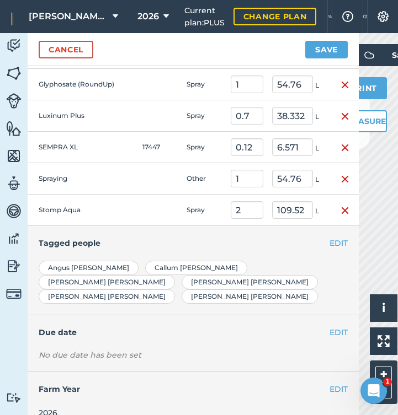
click at [329, 54] on button "Save" at bounding box center [326, 50] width 42 height 18
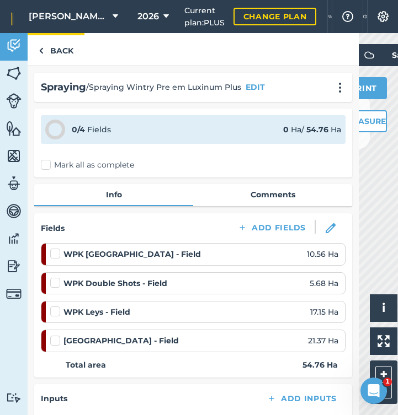
click at [57, 49] on link "Back" at bounding box center [56, 49] width 57 height 33
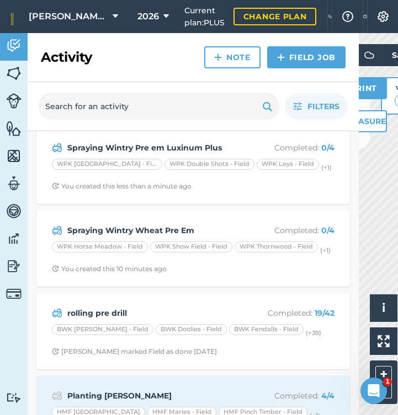
scroll to position [12, 0]
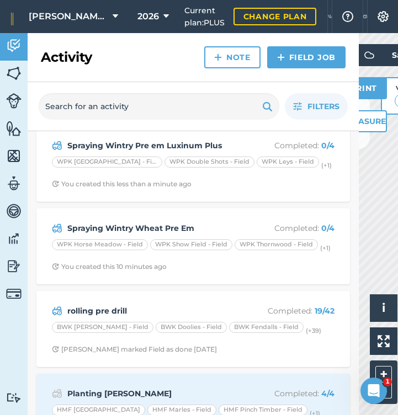
click at [306, 57] on link "Field Job" at bounding box center [306, 57] width 78 height 22
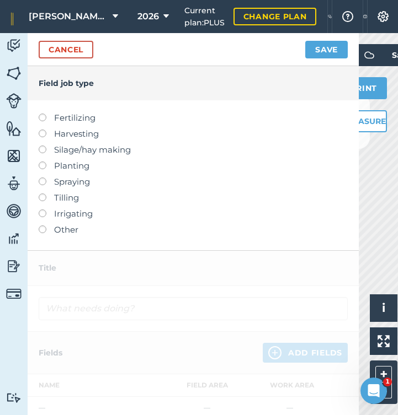
click at [42, 178] on label at bounding box center [46, 178] width 15 height 0
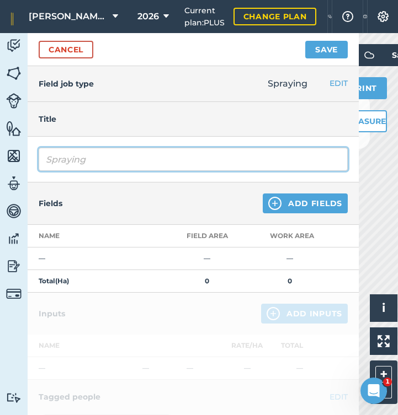
click at [105, 162] on input "Spraying" at bounding box center [193, 159] width 309 height 23
type input "Spraying New House Pre ems"
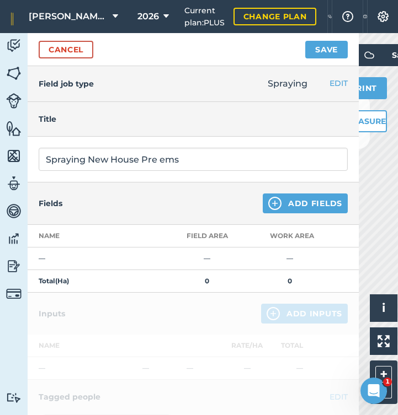
click at [287, 203] on button "Add Fields" at bounding box center [305, 204] width 85 height 20
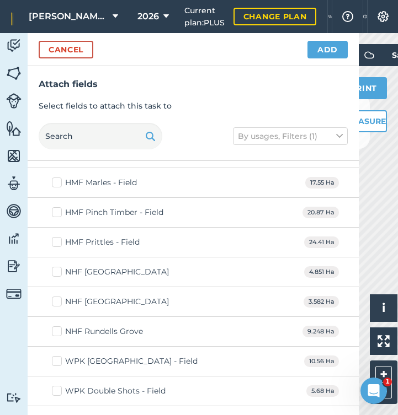
scroll to position [10828, 0]
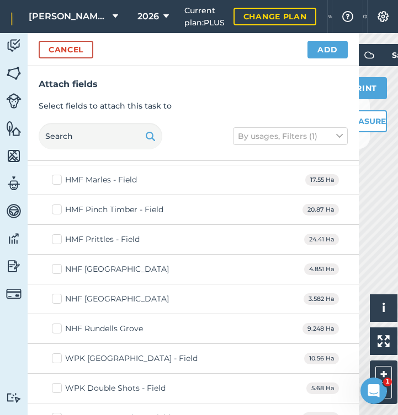
click at [58, 264] on label "NHF Latton Park" at bounding box center [110, 270] width 117 height 12
click at [58, 264] on input "NHF Latton Park" at bounding box center [55, 267] width 7 height 7
checkbox input "true"
click at [58, 296] on label "NHF New House" at bounding box center [110, 300] width 117 height 12
click at [58, 296] on input "NHF New House" at bounding box center [55, 297] width 7 height 7
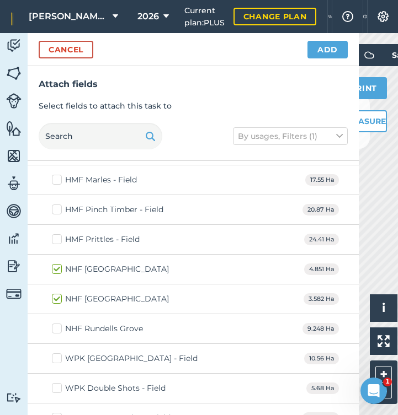
checkbox input "true"
click at [55, 323] on label "NHF Rundells Grove" at bounding box center [97, 329] width 91 height 12
click at [55, 323] on input "NHF Rundells Grove" at bounding box center [55, 326] width 7 height 7
checkbox input "true"
click at [324, 51] on button "Add" at bounding box center [327, 50] width 40 height 18
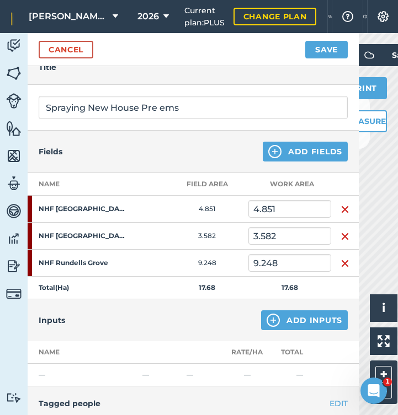
scroll to position [97, 0]
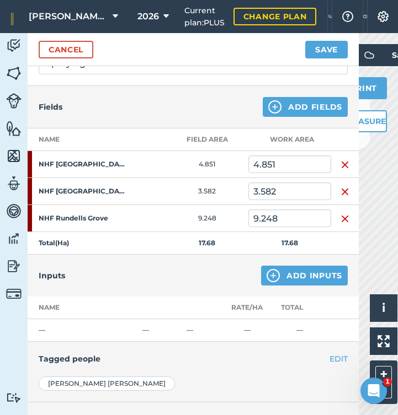
click at [291, 279] on button "Add Inputs" at bounding box center [304, 276] width 87 height 20
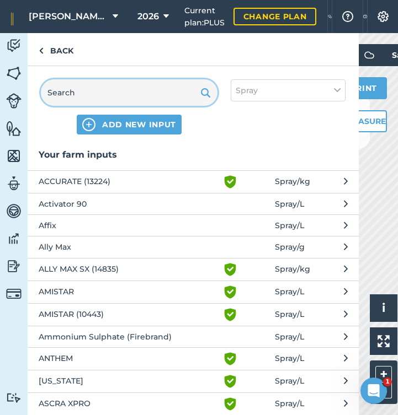
click at [122, 89] on input "text" at bounding box center [129, 92] width 177 height 26
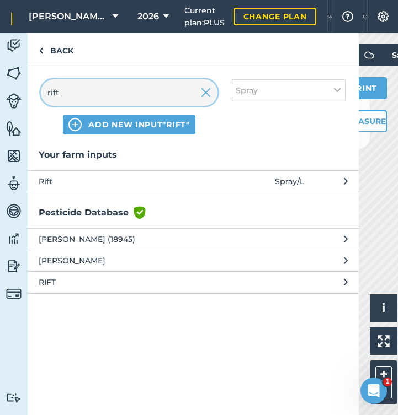
type input "rift"
click at [46, 178] on span "Rift" at bounding box center [129, 181] width 180 height 12
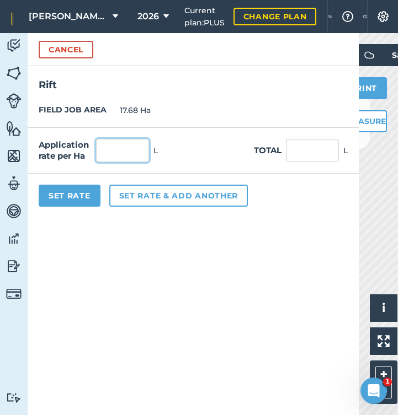
click at [115, 154] on input "text" at bounding box center [122, 150] width 53 height 23
type input "0.9"
type input "15.912"
click at [135, 194] on button "Set rate & add another" at bounding box center [178, 196] width 138 height 22
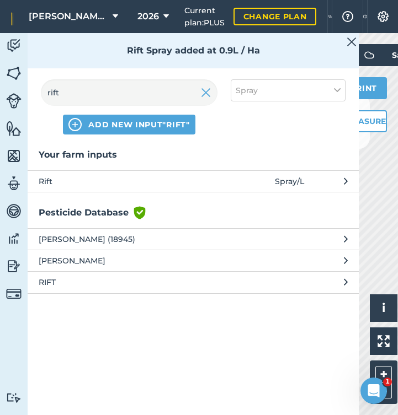
click at [207, 94] on img at bounding box center [206, 92] width 10 height 13
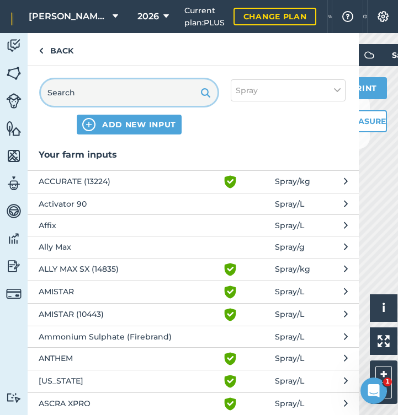
click at [135, 94] on input "text" at bounding box center [129, 92] width 177 height 26
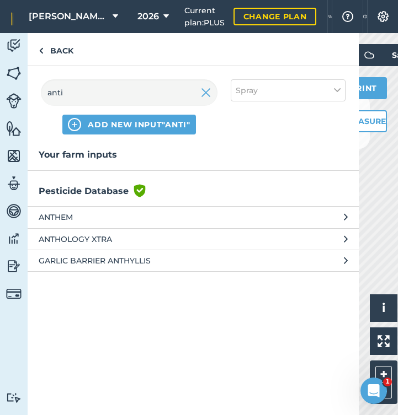
drag, startPoint x: 135, startPoint y: 94, endPoint x: 68, endPoint y: 186, distance: 113.5
click at [68, 186] on h3 "Pesticide Database Green shield with white tick" at bounding box center [193, 191] width 331 height 14
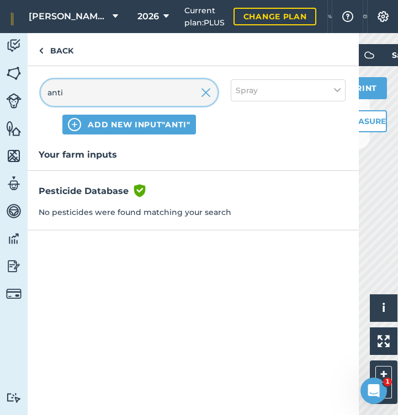
click at [173, 90] on input "anti" at bounding box center [129, 92] width 177 height 26
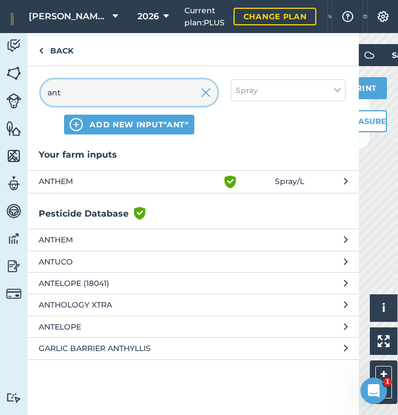
type input "ant"
click at [68, 179] on span "ANTHEM" at bounding box center [129, 181] width 180 height 13
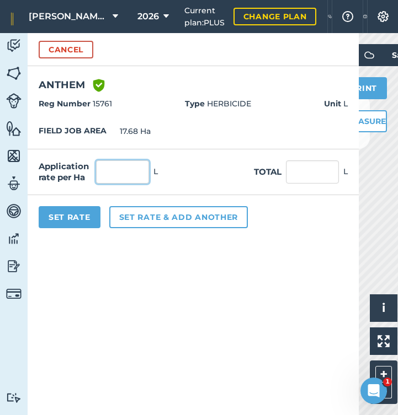
click at [119, 172] on input "text" at bounding box center [122, 172] width 53 height 23
type input "3"
type input "53.04"
click at [146, 211] on button "Set rate & add another" at bounding box center [178, 217] width 138 height 22
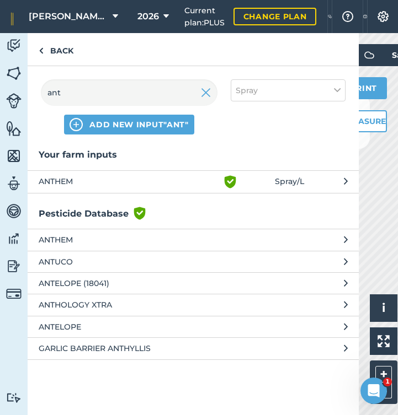
click at [208, 97] on img at bounding box center [206, 92] width 10 height 13
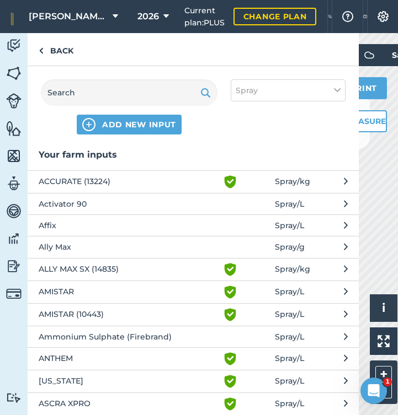
click at [310, 89] on button "Spray" at bounding box center [288, 90] width 115 height 22
click at [239, 195] on label "Other" at bounding box center [288, 196] width 105 height 12
click at [239, 195] on input "Other" at bounding box center [239, 193] width 7 height 7
checkbox input "true"
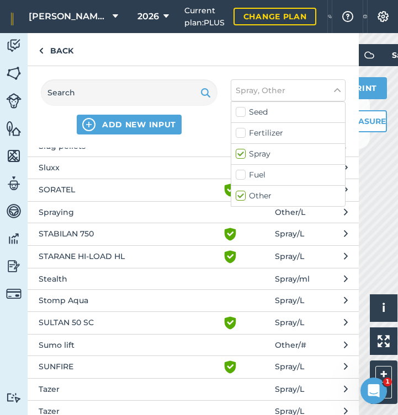
scroll to position [2475, 0]
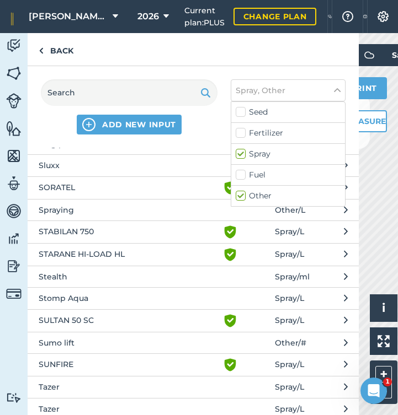
click at [67, 204] on span "Spraying" at bounding box center [129, 210] width 180 height 12
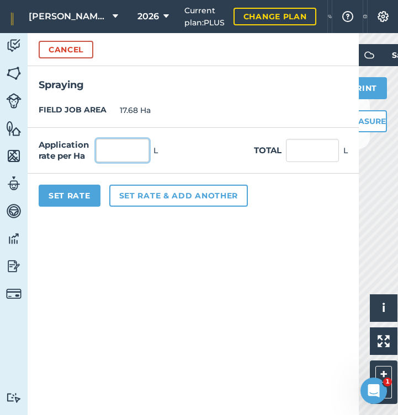
click at [120, 152] on input "text" at bounding box center [122, 150] width 53 height 23
type input "1"
type input "17.68"
click at [144, 194] on button "Set rate & add another" at bounding box center [178, 196] width 138 height 22
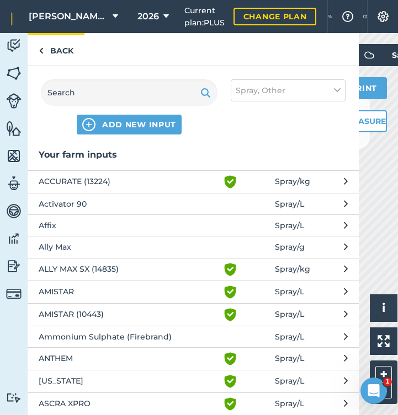
click at [54, 49] on link "Back" at bounding box center [56, 49] width 57 height 33
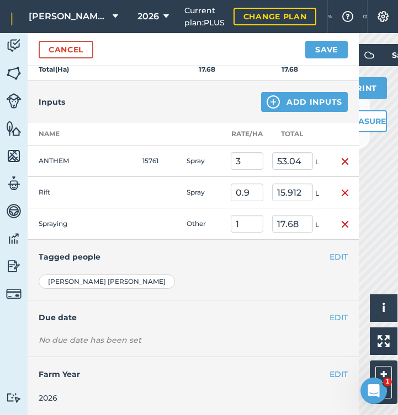
scroll to position [270, 0]
click at [339, 258] on button "EDIT" at bounding box center [338, 258] width 18 height 12
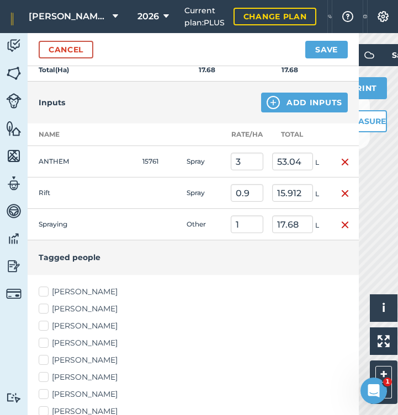
click at [48, 287] on label "Angus Parrish" at bounding box center [193, 292] width 309 height 12
click at [46, 287] on input "Angus Parrish" at bounding box center [42, 289] width 7 height 7
checkbox input "true"
click at [44, 303] on label "Callum Wyatt" at bounding box center [193, 309] width 309 height 12
click at [44, 303] on input "Callum Wyatt" at bounding box center [42, 306] width 7 height 7
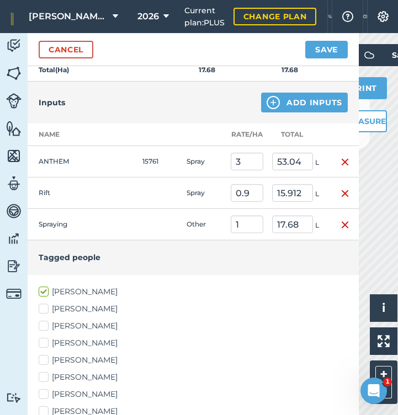
checkbox input "true"
click at [45, 325] on label "Edward Padfield" at bounding box center [193, 327] width 309 height 12
click at [45, 325] on input "Edward Padfield" at bounding box center [42, 324] width 7 height 7
checkbox input "true"
click at [44, 376] on label "Ian Padfield" at bounding box center [193, 378] width 309 height 12
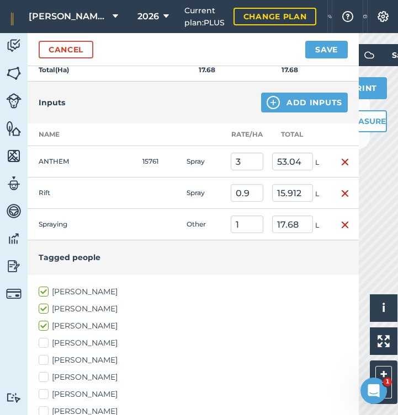
click at [44, 376] on input "Ian Padfield" at bounding box center [42, 375] width 7 height 7
checkbox input "true"
click at [42, 394] on label "James Padfield" at bounding box center [193, 395] width 309 height 12
click at [42, 394] on input "James Padfield" at bounding box center [42, 392] width 7 height 7
checkbox input "true"
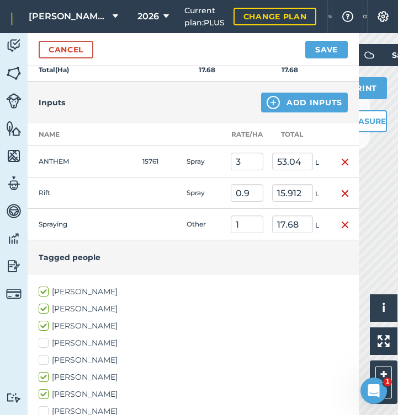
click at [43, 409] on label "Josh Gregg" at bounding box center [193, 412] width 309 height 12
click at [43, 409] on input "Josh Gregg" at bounding box center [42, 409] width 7 height 7
checkbox input "true"
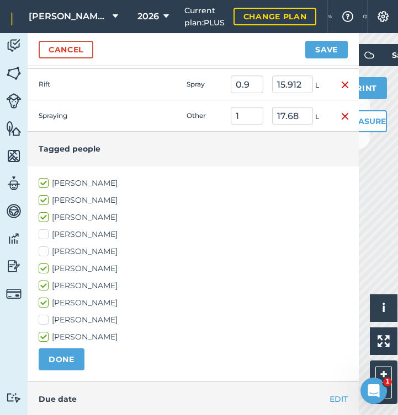
click at [66, 359] on button "DONE" at bounding box center [62, 360] width 46 height 22
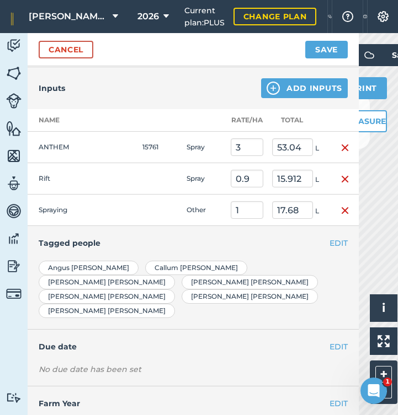
click at [323, 48] on button "Save" at bounding box center [326, 50] width 42 height 18
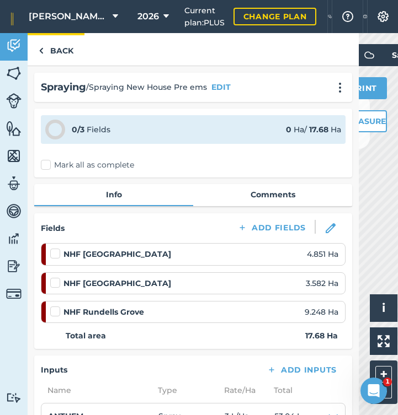
click at [56, 54] on link "Back" at bounding box center [56, 49] width 57 height 33
